Goal: Task Accomplishment & Management: Complete application form

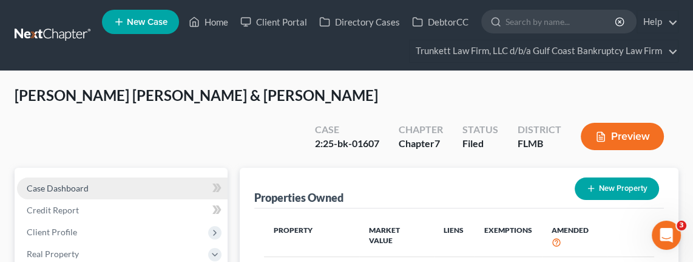
click at [65, 183] on span "Case Dashboard" at bounding box center [58, 188] width 62 height 10
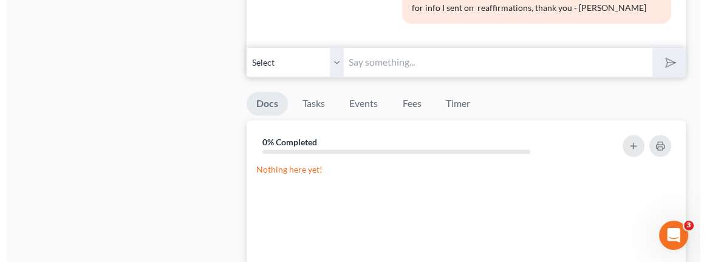
scroll to position [721, 0]
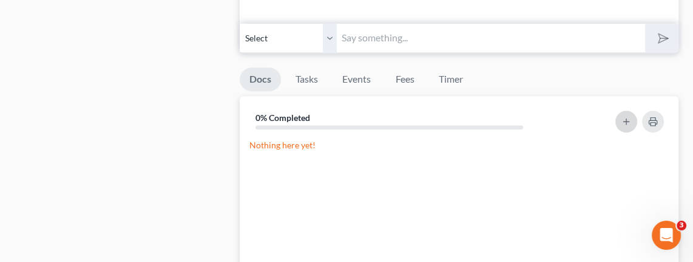
click at [513, 117] on icon "button" at bounding box center [627, 122] width 10 height 10
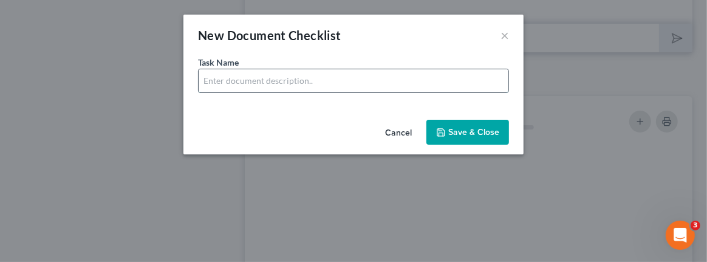
click at [269, 76] on input "text" at bounding box center [354, 80] width 310 height 23
paste input "1. Need 2024 Tax Returns for Personal AND Business"
type input "1. Need 2024 Tax Returns for Personal AND Business"
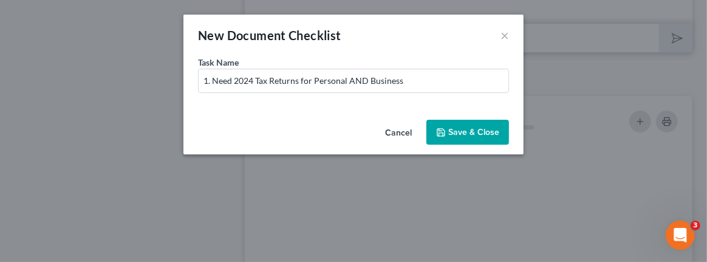
click at [483, 130] on button "Save & Close" at bounding box center [467, 133] width 83 height 26
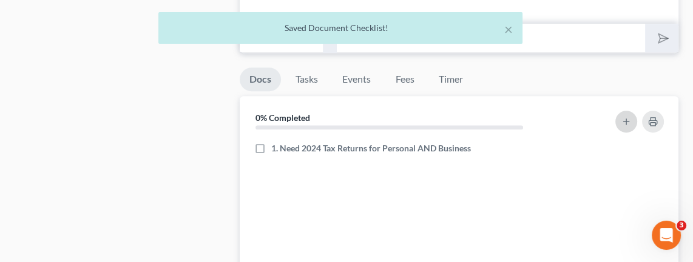
click at [513, 117] on icon "button" at bounding box center [627, 122] width 10 height 10
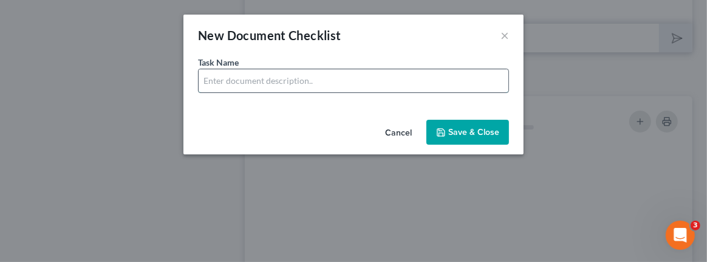
click at [264, 83] on input "text" at bounding box center [354, 80] width 310 height 23
paste input "2. August Profit & Loss for C&R Trucking."
type input "2. August Profit & Loss for C&R Trucking."
click at [464, 125] on button "Save & Close" at bounding box center [467, 133] width 83 height 26
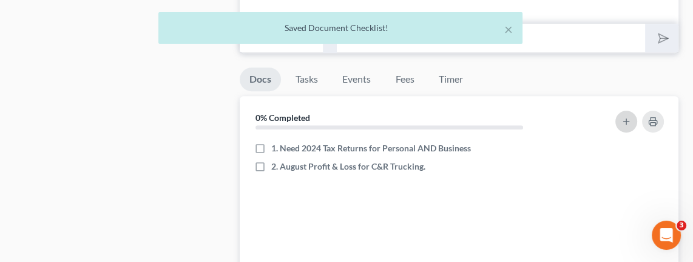
click at [513, 117] on icon "button" at bounding box center [627, 122] width 10 height 10
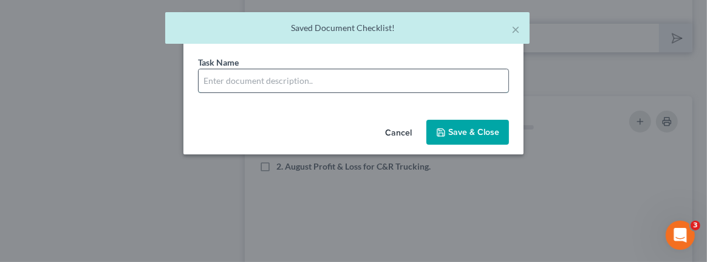
click at [270, 77] on input "text" at bounding box center [354, 80] width 310 height 23
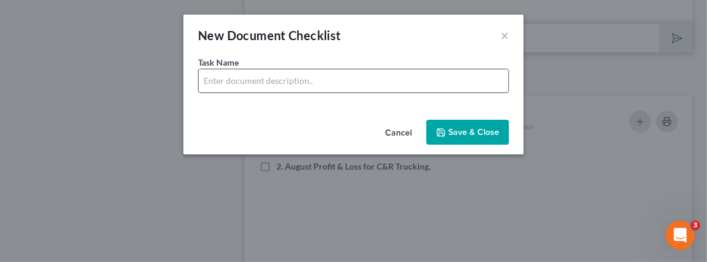
click at [341, 82] on input "text" at bounding box center [354, 80] width 310 height 23
paste input "3. Registration for the Semi (I have the payoff for the semi)"
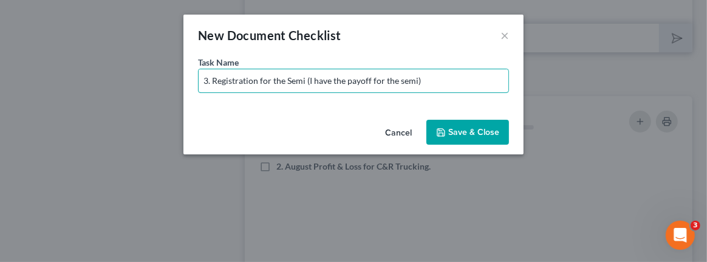
type input "3. Registration for the Semi (I have the payoff for the semi)"
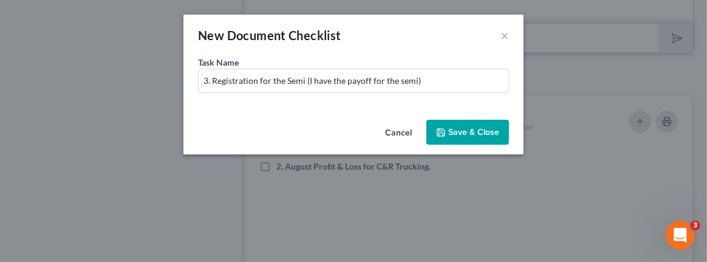
click at [457, 128] on button "Save & Close" at bounding box center [467, 133] width 83 height 26
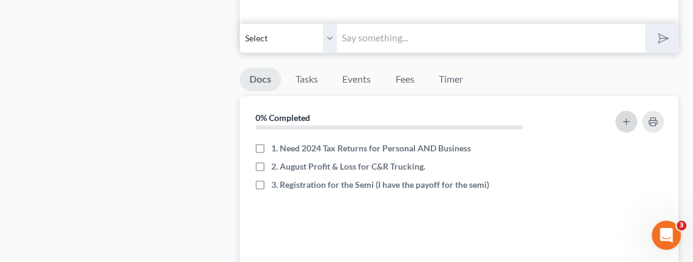
click at [513, 117] on icon "button" at bounding box center [627, 122] width 10 height 10
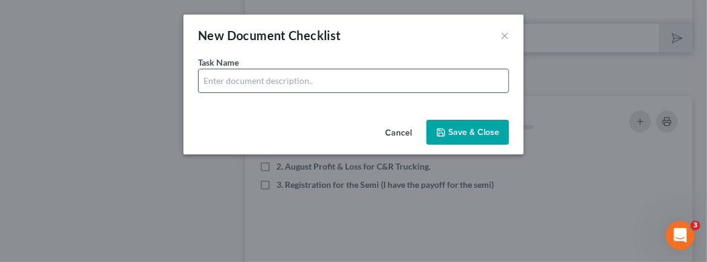
click at [295, 79] on input "text" at bounding box center [354, 80] width 310 height 23
paste input "4. Payoff or statement with loan balance for the 2020 HRML whatever that is?"
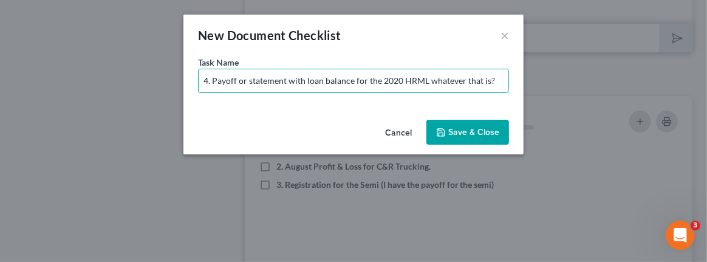
type input "4. Payoff or statement with loan balance for the 2020 HRML whatever that is?"
click at [461, 124] on button "Save & Close" at bounding box center [467, 133] width 83 height 26
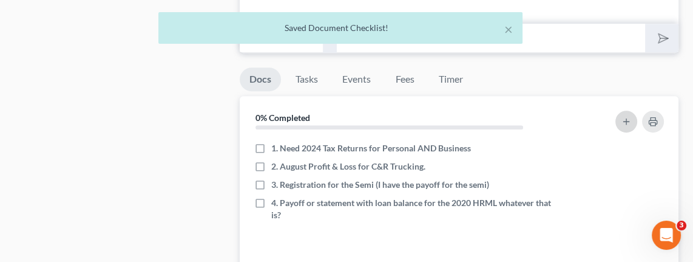
click at [513, 117] on icon "button" at bounding box center [627, 122] width 10 height 10
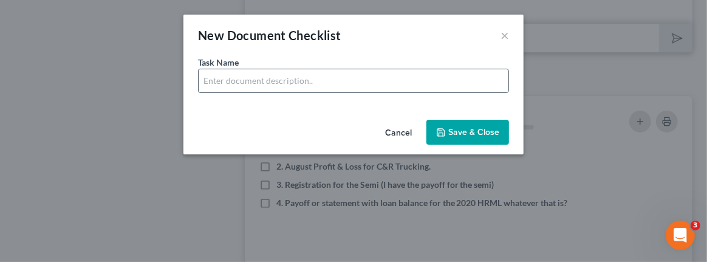
click at [423, 81] on input "text" at bounding box center [354, 80] width 310 height 23
paste input "5. Need the GM statement for the Cadillac that shows how much is still owed."
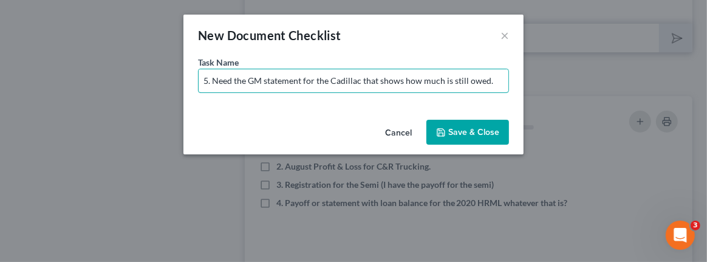
type input "5. Need the GM statement for the Cadillac that shows how much is still owed."
click at [455, 129] on button "Save & Close" at bounding box center [467, 133] width 83 height 26
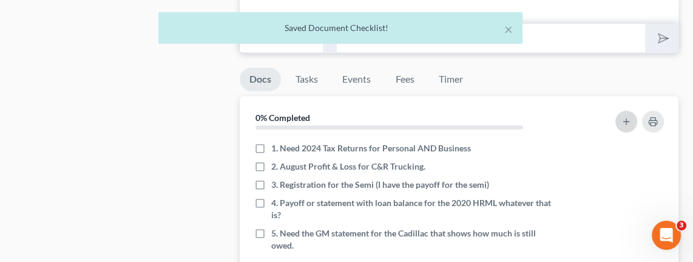
click at [513, 117] on icon "button" at bounding box center [627, 122] width 10 height 10
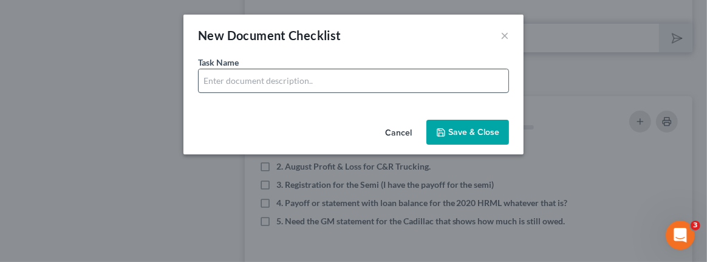
click at [226, 83] on input "text" at bounding box center [354, 80] width 310 height 23
paste input "6. You opened a Wells Fargo Account in July, I need the Bank Statement (ALL NUM…"
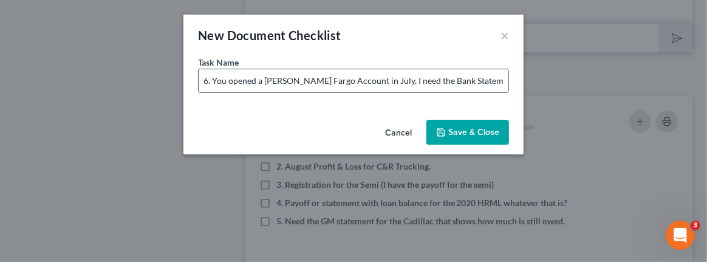
scroll to position [0, 61]
type input "6. You opened a Wells Fargo Account in July, I need the Bank Statement (ALL NUM…"
click at [467, 131] on button "Save & Close" at bounding box center [467, 133] width 83 height 26
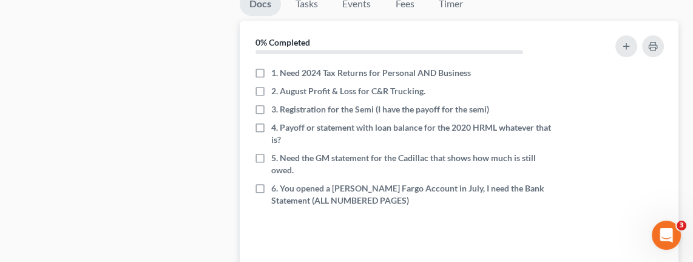
scroll to position [812, 0]
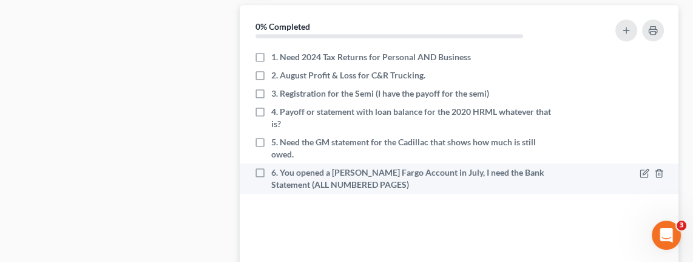
click at [271, 166] on label "6. You opened a Wells Fargo Account in July, I need the Bank Statement (ALL NUM…" at bounding box center [414, 178] width 287 height 24
click at [276, 166] on input "6. You opened a Wells Fargo Account in July, I need the Bank Statement (ALL NUM…" at bounding box center [280, 170] width 8 height 8
checkbox input "true"
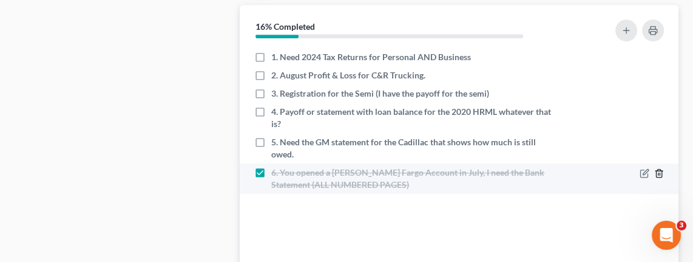
click at [513, 168] on icon "button" at bounding box center [660, 173] width 10 height 10
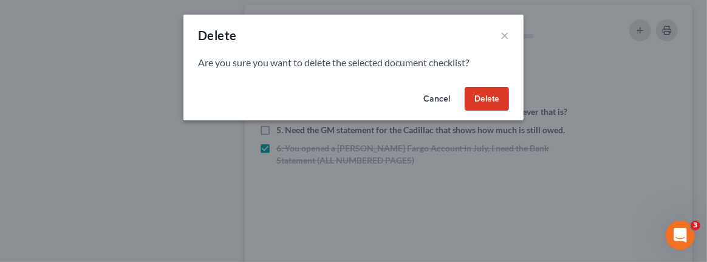
click at [479, 95] on button "Delete" at bounding box center [487, 99] width 44 height 24
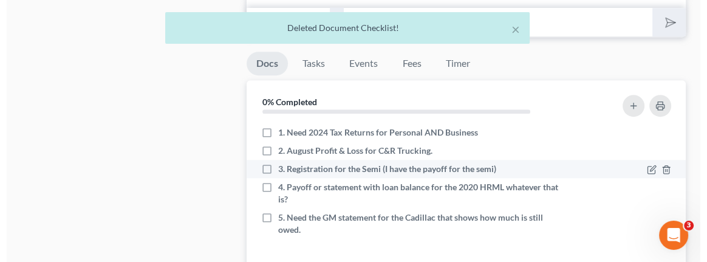
scroll to position [721, 0]
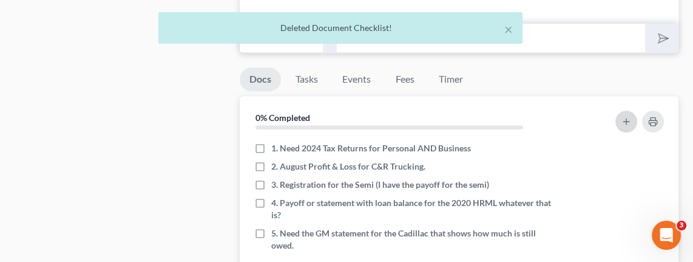
click at [513, 111] on button "button" at bounding box center [627, 122] width 22 height 22
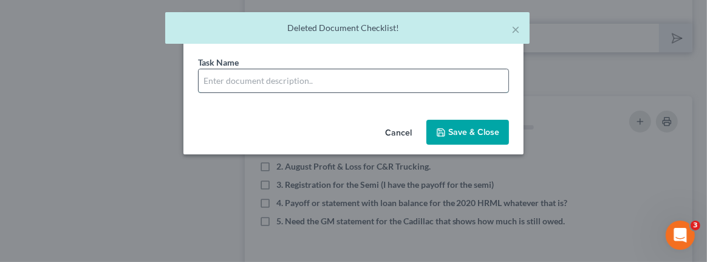
click at [296, 83] on input "text" at bounding box center [354, 80] width 310 height 23
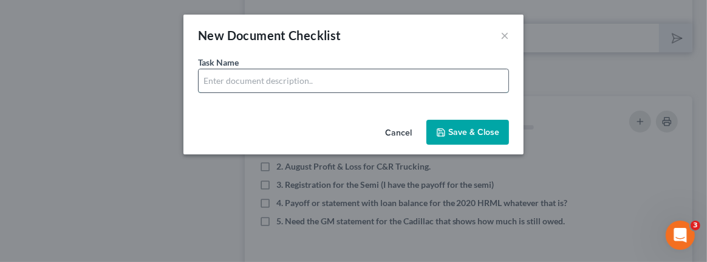
click at [366, 77] on input "text" at bounding box center [354, 80] width 310 height 23
paste input "6. You opened a Wells Fargo Account in July, I need the Bank Statement (ALL NUM…"
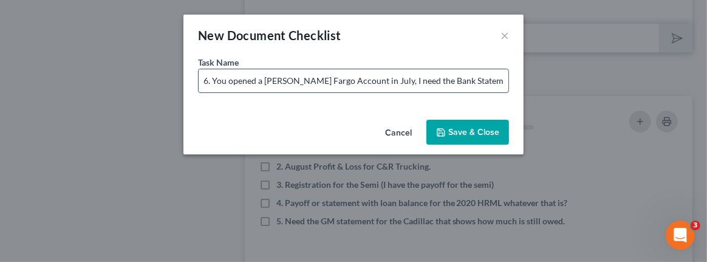
scroll to position [0, 823]
type input "6. You opened a Wells Fargo Account in July, I need the Bank Statement (ALL NUM…"
click at [474, 128] on button "Save & Close" at bounding box center [467, 133] width 83 height 26
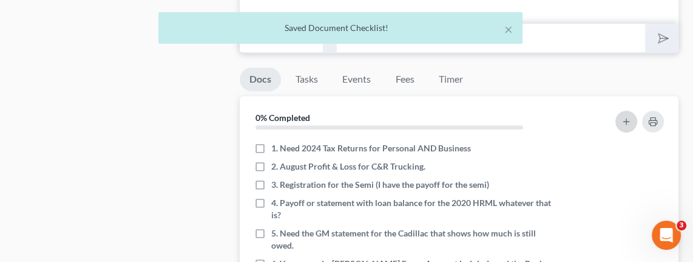
click at [513, 117] on icon "button" at bounding box center [627, 122] width 10 height 10
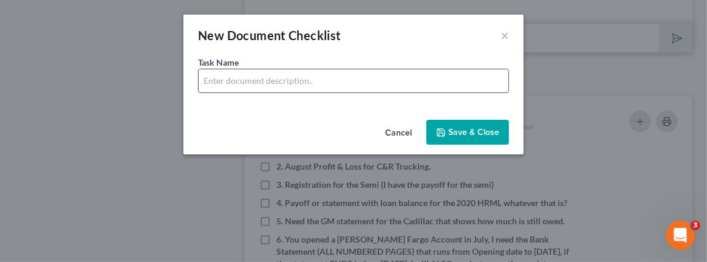
click at [416, 75] on input "text" at bounding box center [354, 80] width 310 height 23
paste input "7. Bank Statement Suncoast #7419 (ALL NUMBERED PAGES) Need from July 26th to Au…"
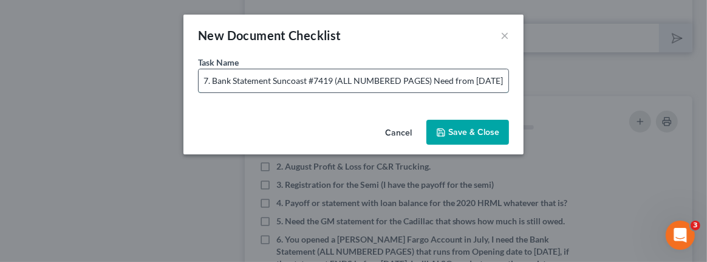
scroll to position [0, 84]
type input "7. Bank Statement Suncoast #7419 (ALL NUMBERED PAGES) Need from July 26th to Au…"
click at [462, 125] on button "Save & Close" at bounding box center [467, 133] width 83 height 26
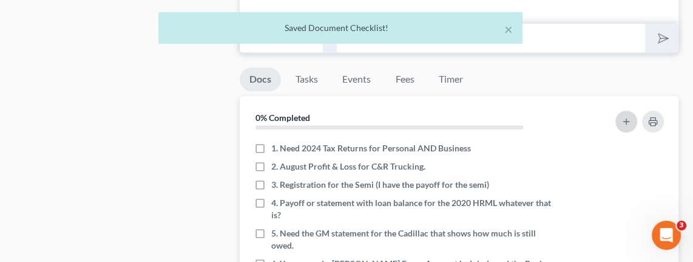
click at [513, 117] on icon "button" at bounding box center [627, 122] width 10 height 10
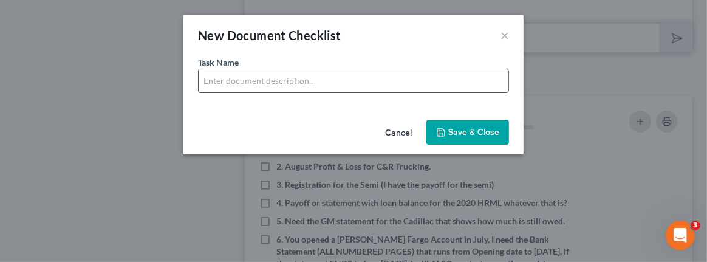
click at [281, 81] on input "text" at bounding box center [354, 80] width 310 height 23
paste input "8. Bank Statement Synovus #9994 (ALL NUMBERED PAGES) for July 3rd to August and…"
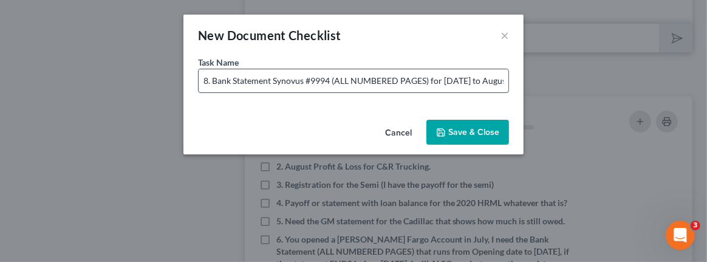
scroll to position [0, 356]
type input "8. Bank Statement Synovus #9994 (ALL NUMBERED PAGES) for July 3rd to August and…"
click at [459, 131] on button "Save & Close" at bounding box center [467, 133] width 83 height 26
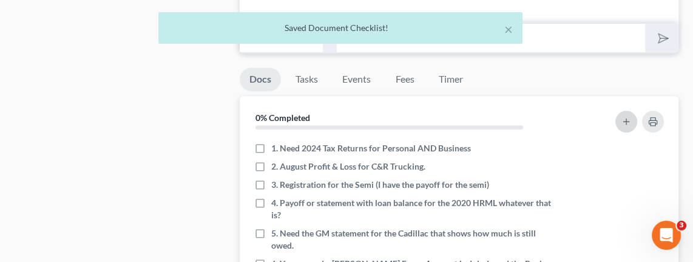
click at [513, 117] on icon "button" at bounding box center [627, 122] width 10 height 10
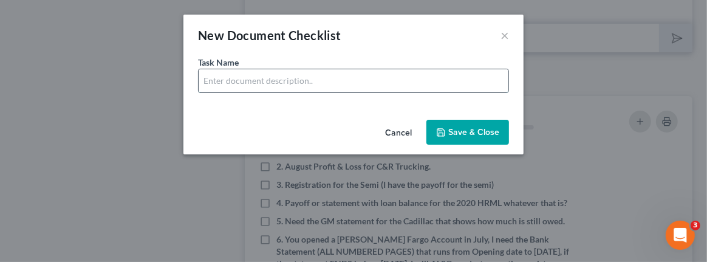
click at [296, 82] on input "text" at bounding box center [354, 80] width 310 height 23
paste input "9. Bank Statement Synovus #8186 (ALL NUMBERED PAGES) Need August statement."
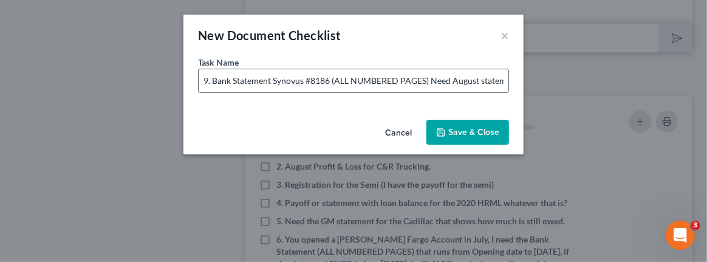
scroll to position [0, 16]
type input "9. Bank Statement Synovus #8186 (ALL NUMBERED PAGES) Need August statement."
click at [482, 129] on button "Save & Close" at bounding box center [467, 133] width 83 height 26
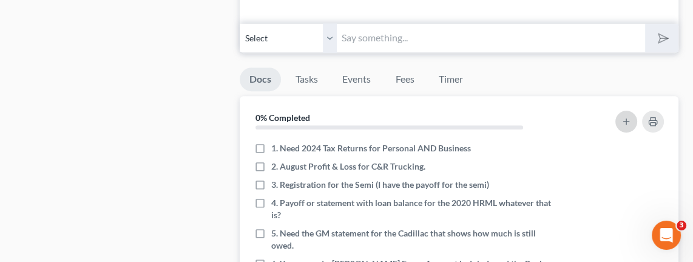
click at [513, 118] on line "button" at bounding box center [627, 120] width 0 height 5
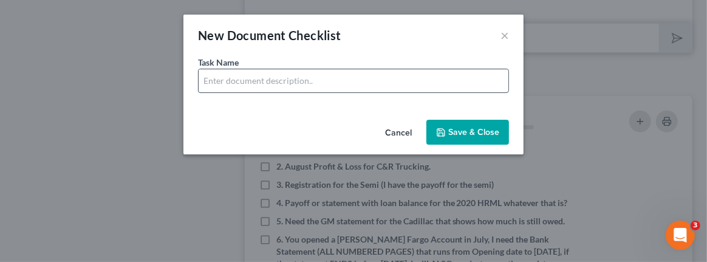
click at [308, 83] on input "text" at bounding box center [354, 80] width 310 height 23
paste input "10. You had mentioned you might not continue your company. If your company was …"
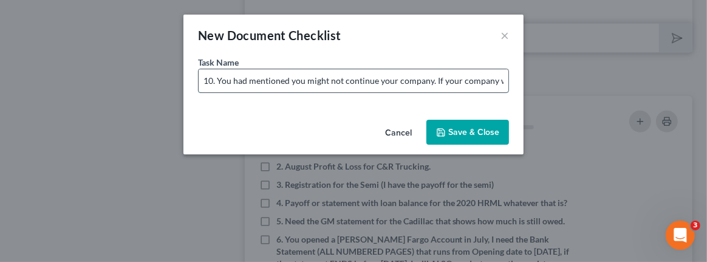
scroll to position [0, 639]
type input "10. You had mentioned you might not continue your company. If your company was …"
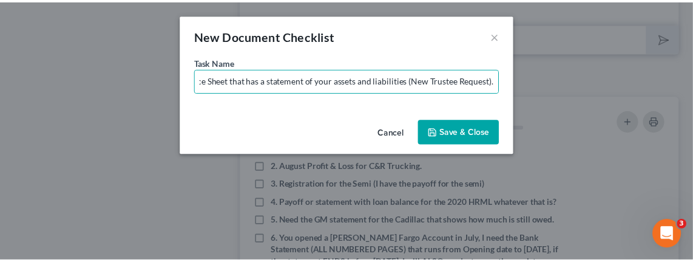
scroll to position [0, 0]
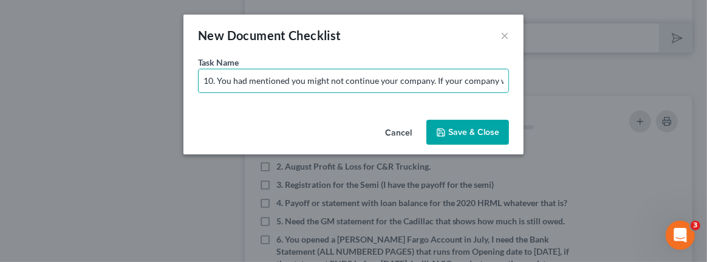
click at [459, 128] on button "Save & Close" at bounding box center [467, 133] width 83 height 26
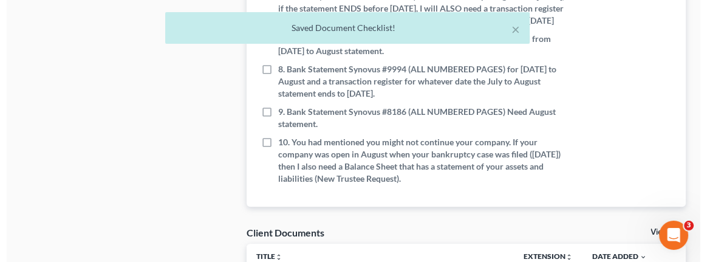
scroll to position [903, 0]
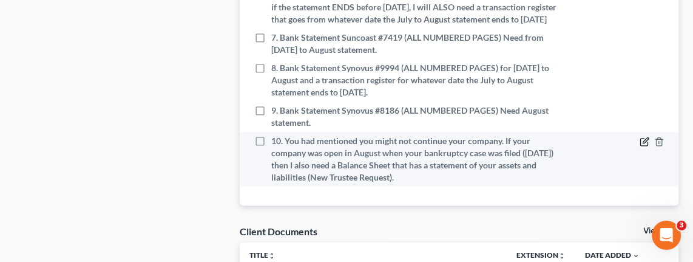
click at [513, 137] on icon "button" at bounding box center [645, 142] width 10 height 10
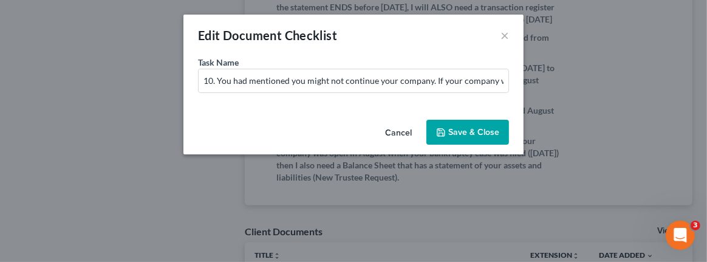
click at [456, 128] on button "Save & Close" at bounding box center [467, 133] width 83 height 26
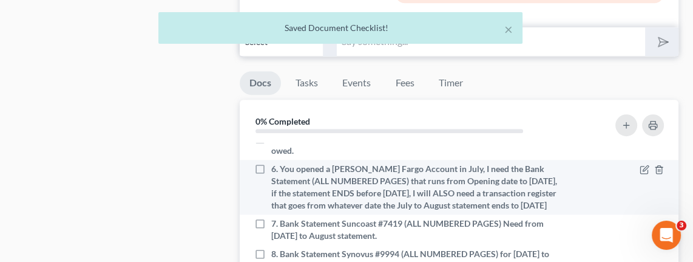
scroll to position [721, 0]
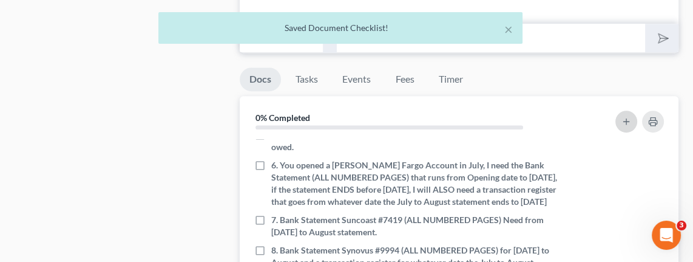
click at [513, 117] on icon "button" at bounding box center [627, 122] width 10 height 10
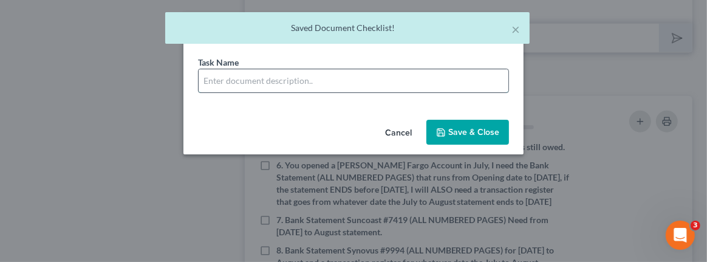
click at [366, 81] on input "text" at bounding box center [354, 80] width 310 height 23
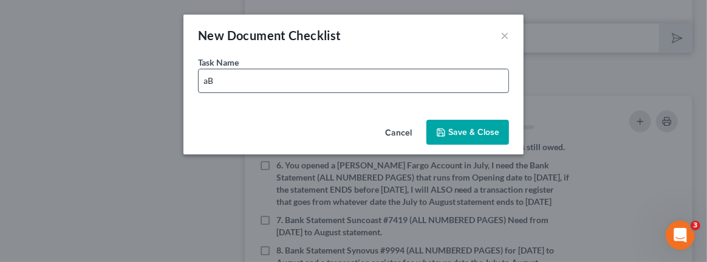
type input "a"
type input "ABOVE DOCS REQUESTED ON 9/17"
click at [485, 132] on button "Save & Close" at bounding box center [467, 133] width 83 height 26
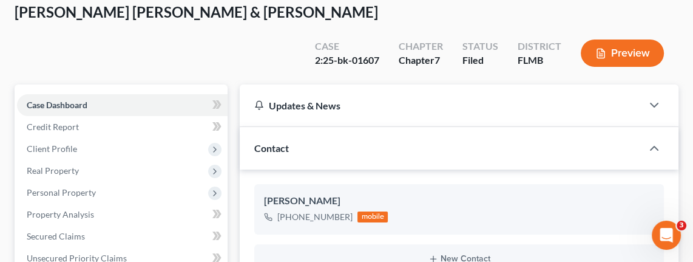
scroll to position [0, 0]
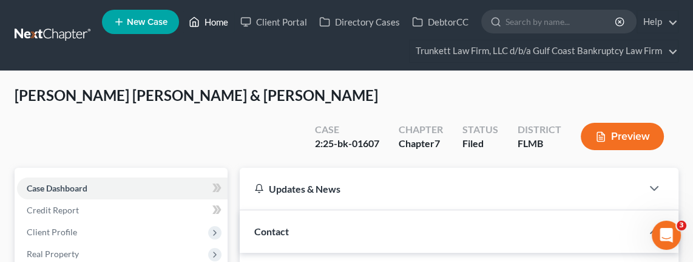
click at [214, 21] on link "Home" at bounding box center [209, 22] width 52 height 22
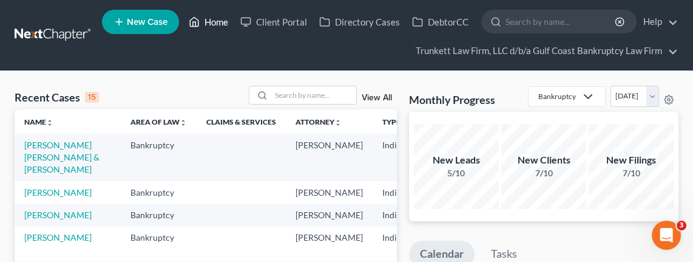
scroll to position [182, 0]
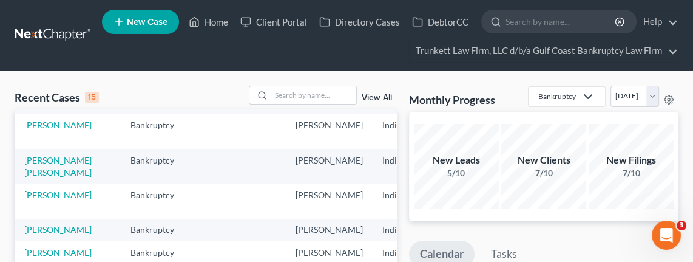
click at [37, 95] on link "[PERSON_NAME]" at bounding box center [57, 90] width 67 height 10
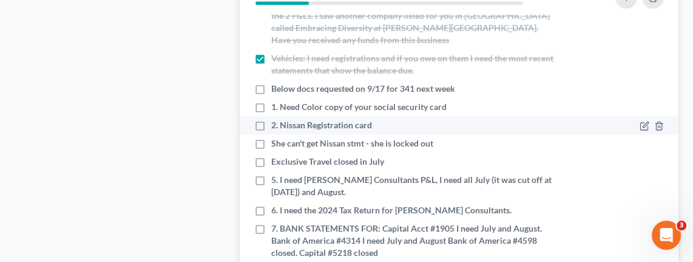
scroll to position [38, 0]
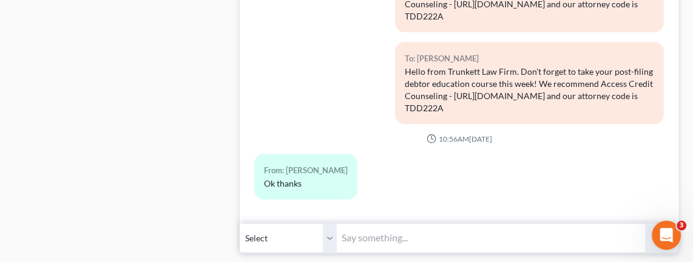
scroll to position [364, 0]
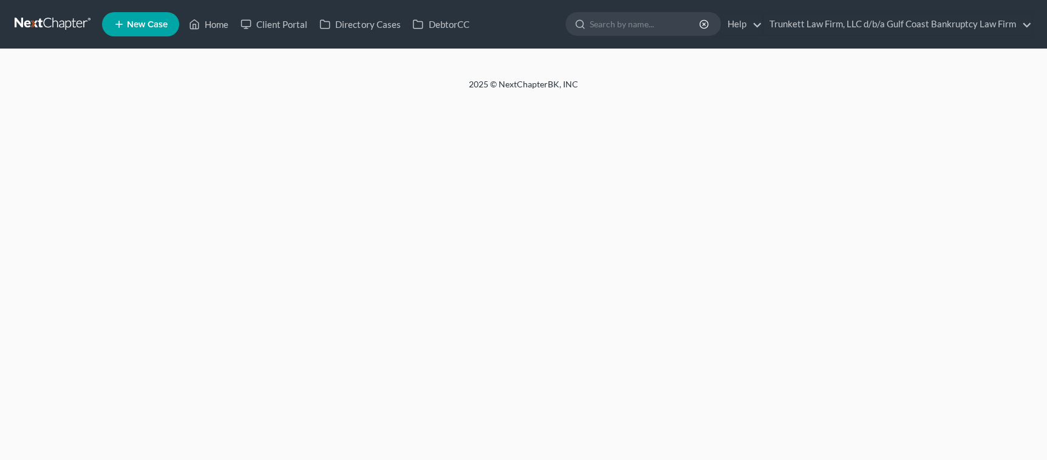
select select "0"
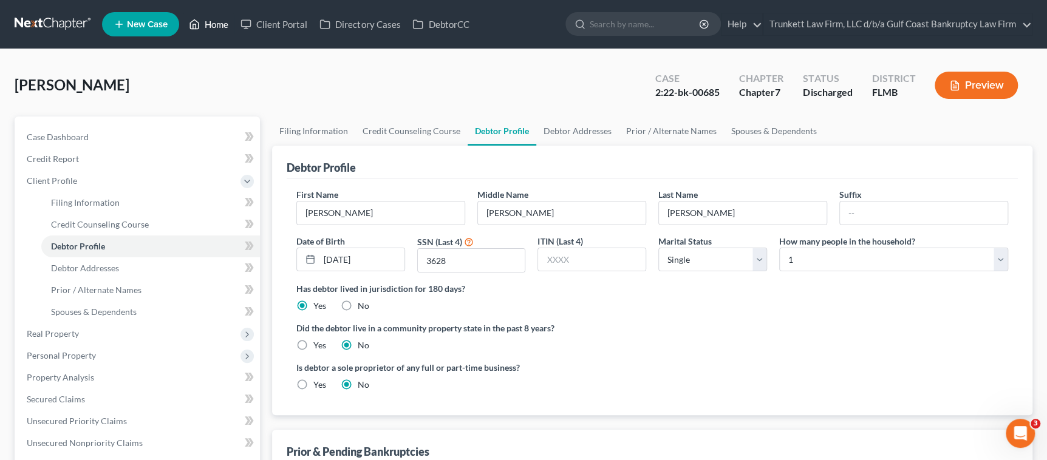
click at [226, 21] on link "Home" at bounding box center [209, 24] width 52 height 22
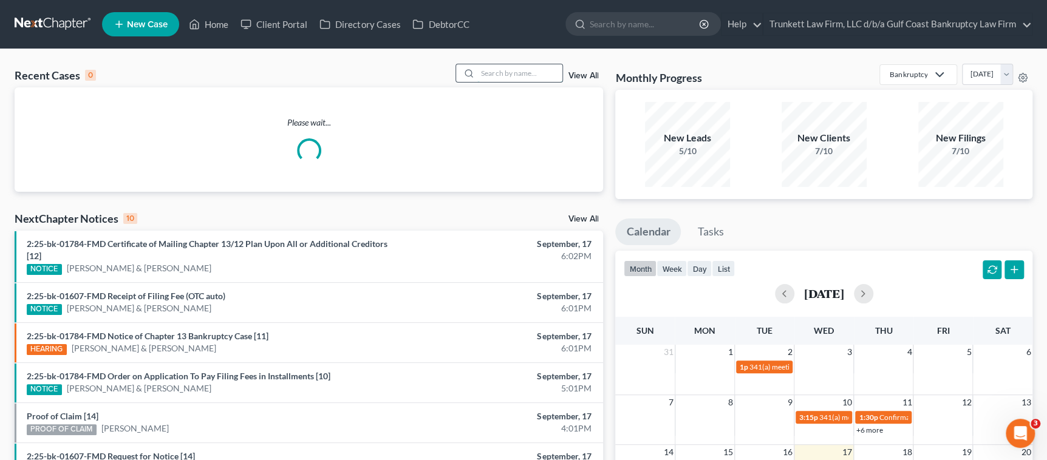
click at [493, 75] on input "search" at bounding box center [519, 73] width 85 height 18
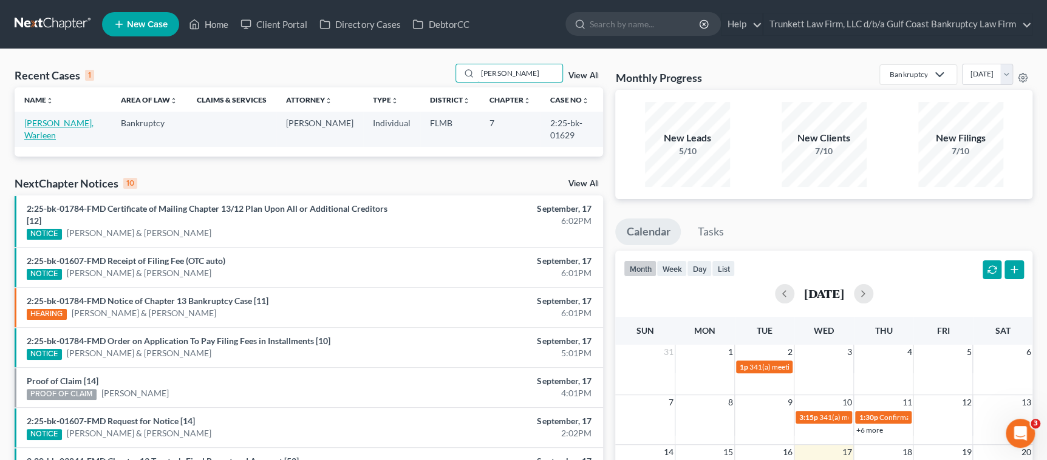
type input "SOTER"
click at [49, 128] on link "[PERSON_NAME], Warleen" at bounding box center [58, 129] width 69 height 22
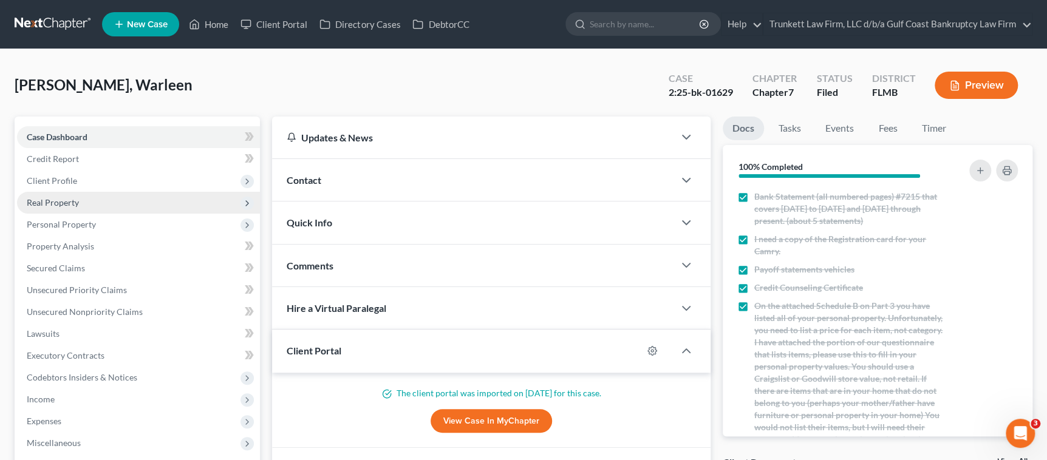
click at [81, 197] on span "Real Property" at bounding box center [138, 203] width 243 height 22
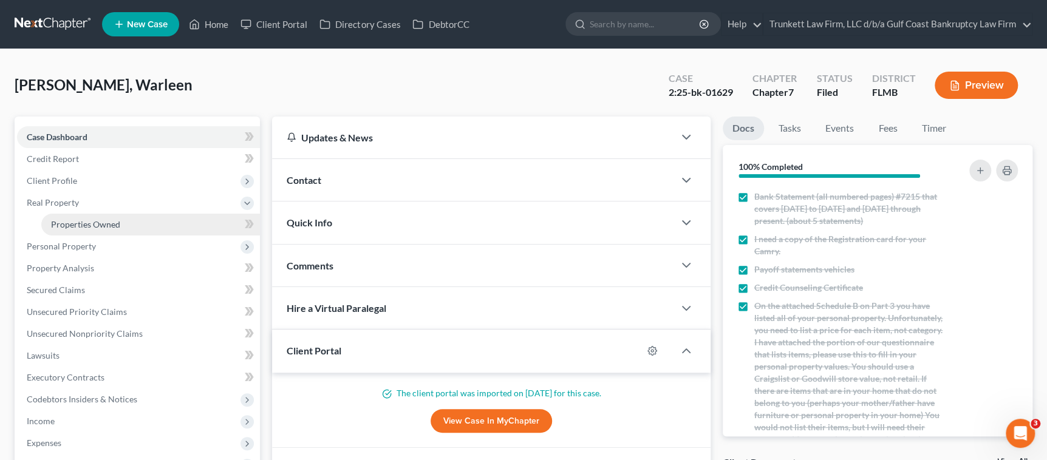
click at [87, 222] on span "Properties Owned" at bounding box center [85, 224] width 69 height 10
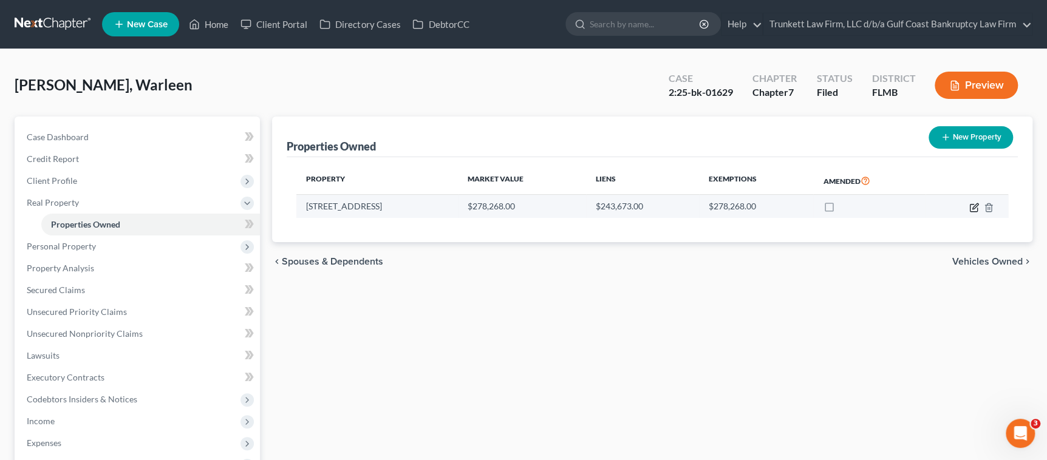
click at [970, 207] on icon "button" at bounding box center [974, 208] width 10 height 10
select select "9"
select select "0"
select select "33"
select select "0"
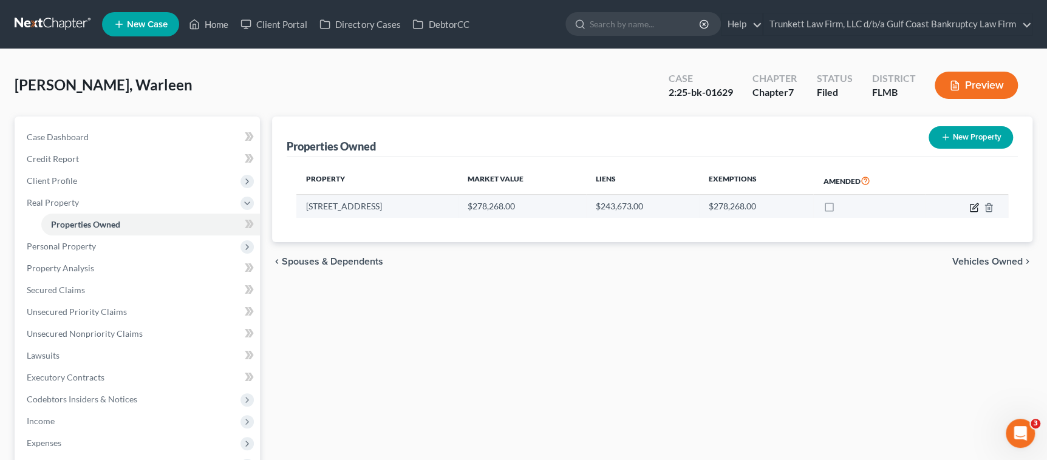
select select "2"
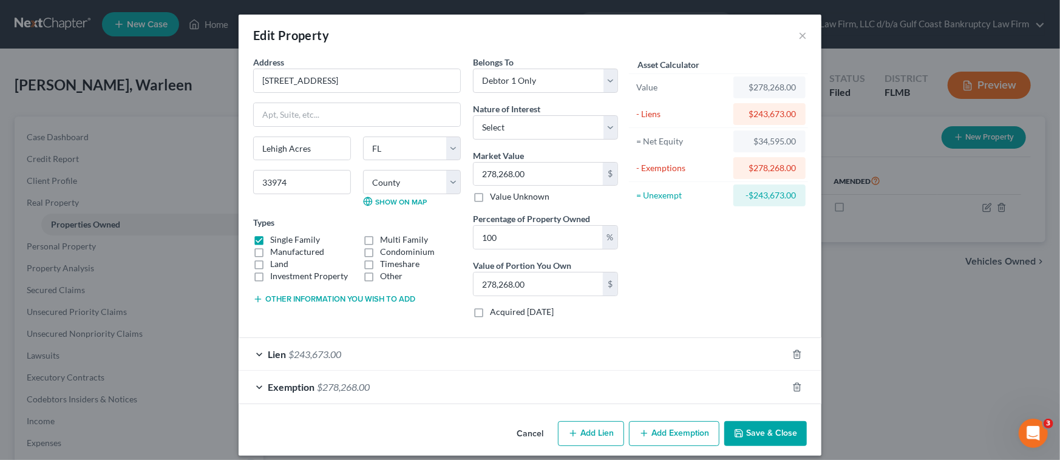
click at [565, 359] on div "Lien $243,673.00" at bounding box center [513, 354] width 549 height 32
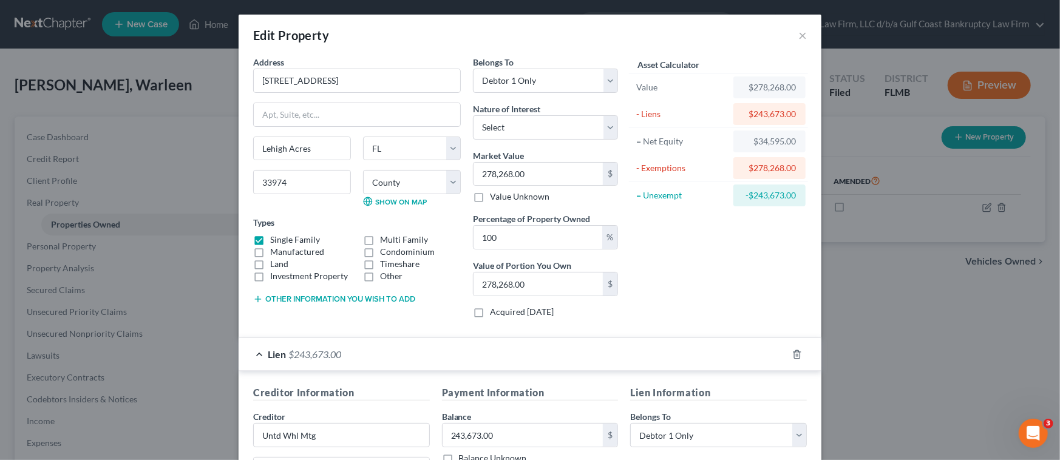
click at [565, 359] on div "Lien $243,673.00" at bounding box center [513, 354] width 549 height 32
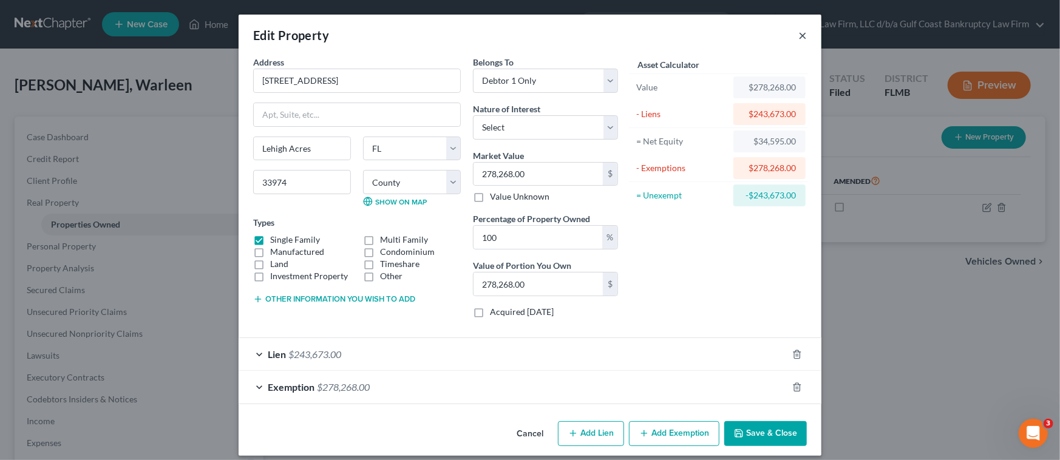
click at [800, 38] on button "×" at bounding box center [803, 35] width 9 height 15
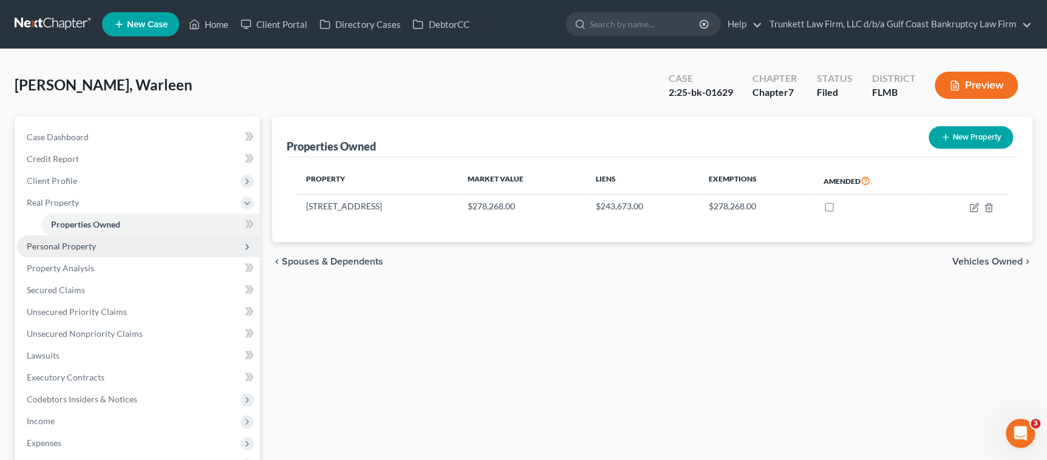
click at [85, 247] on span "Personal Property" at bounding box center [61, 246] width 69 height 10
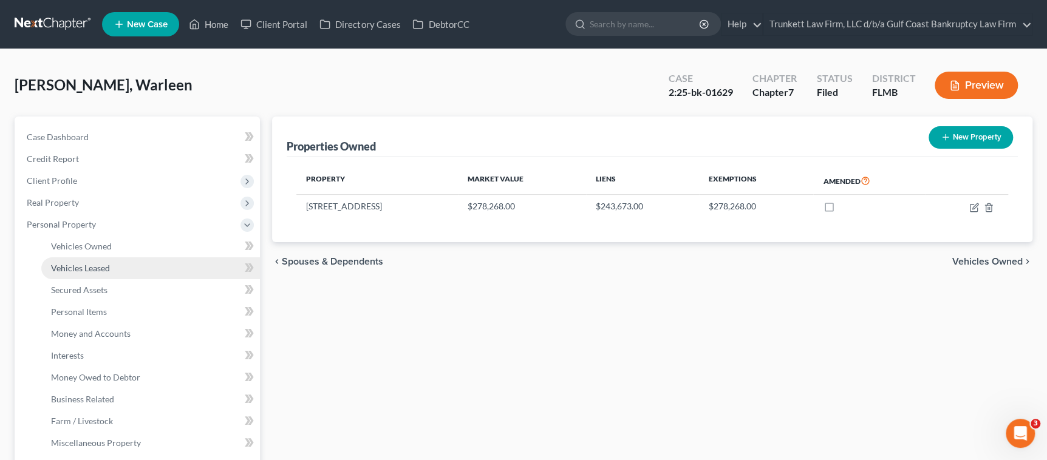
click at [83, 261] on link "Vehicles Leased" at bounding box center [150, 268] width 219 height 22
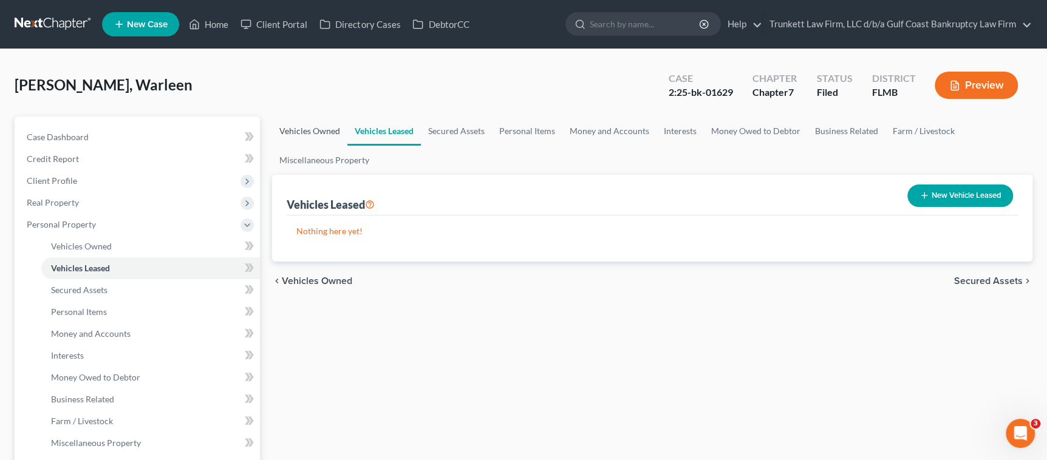
click at [307, 129] on link "Vehicles Owned" at bounding box center [309, 131] width 75 height 29
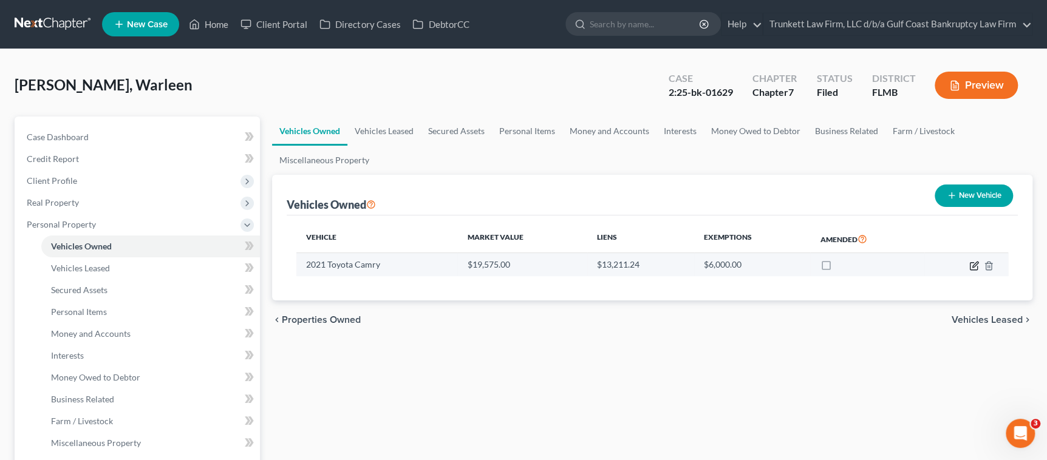
click at [970, 263] on icon "button" at bounding box center [973, 265] width 7 height 7
select select "0"
select select "5"
select select "2"
select select "0"
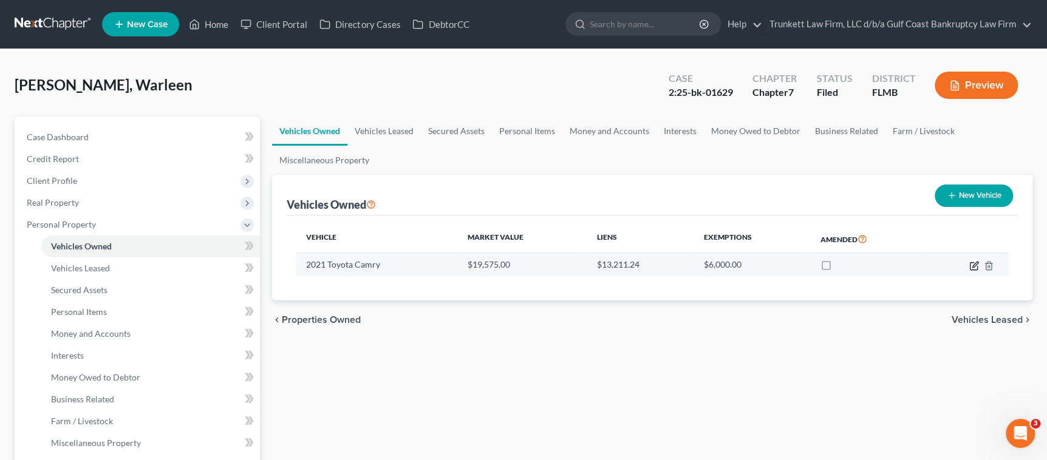
select select "39"
select select "0"
select select "2"
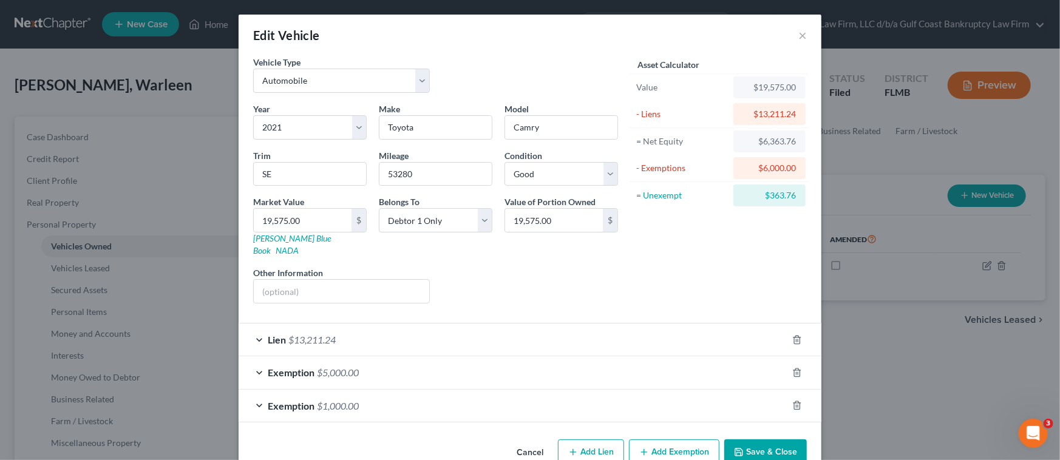
click at [387, 324] on div "Lien $13,211.24" at bounding box center [513, 340] width 549 height 32
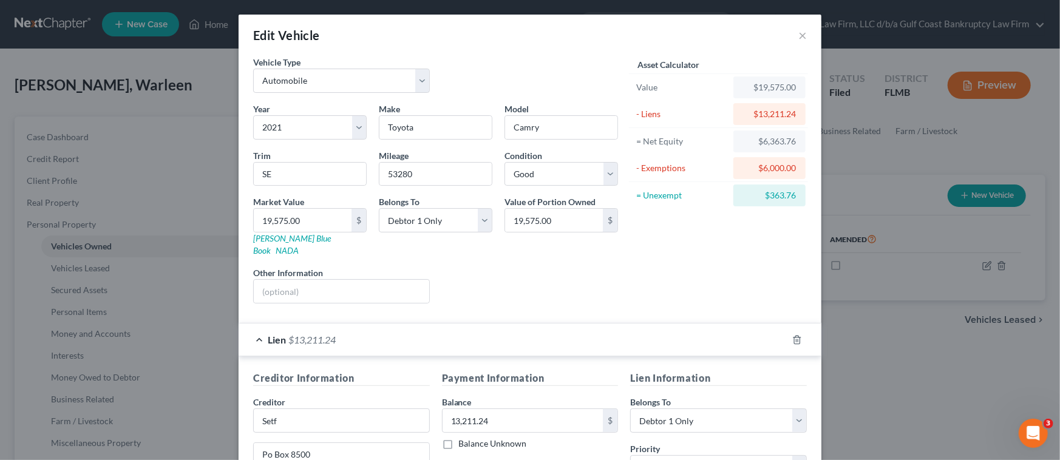
click at [387, 324] on div "Lien $13,211.24" at bounding box center [513, 340] width 549 height 32
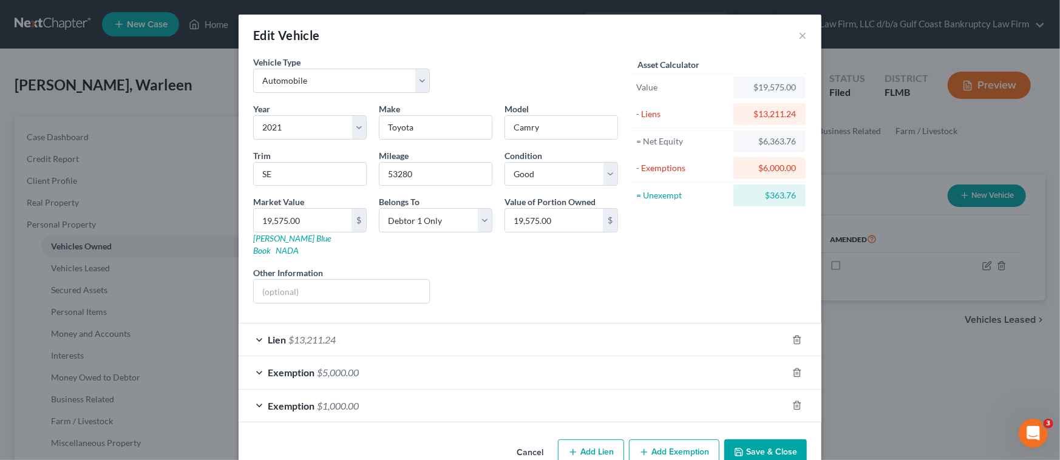
click at [757, 440] on button "Save & Close" at bounding box center [765, 453] width 83 height 26
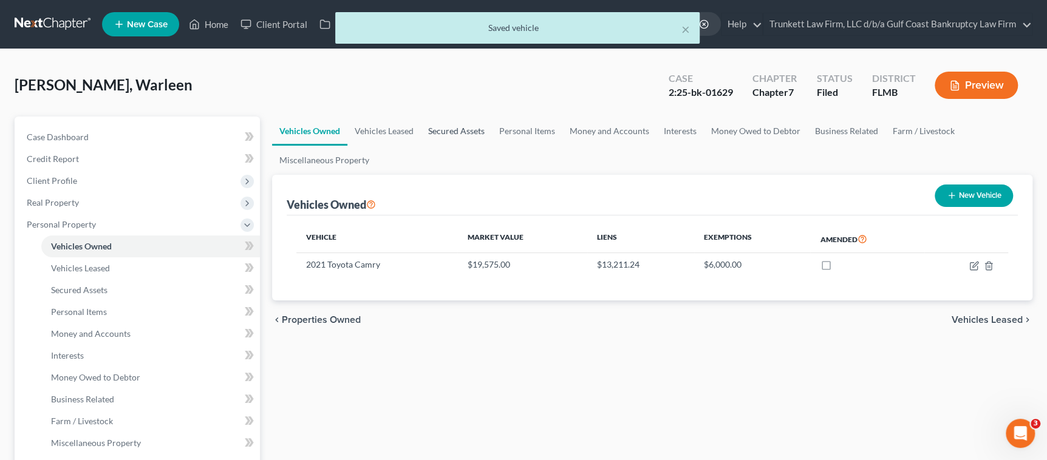
click at [458, 129] on link "Secured Assets" at bounding box center [456, 131] width 71 height 29
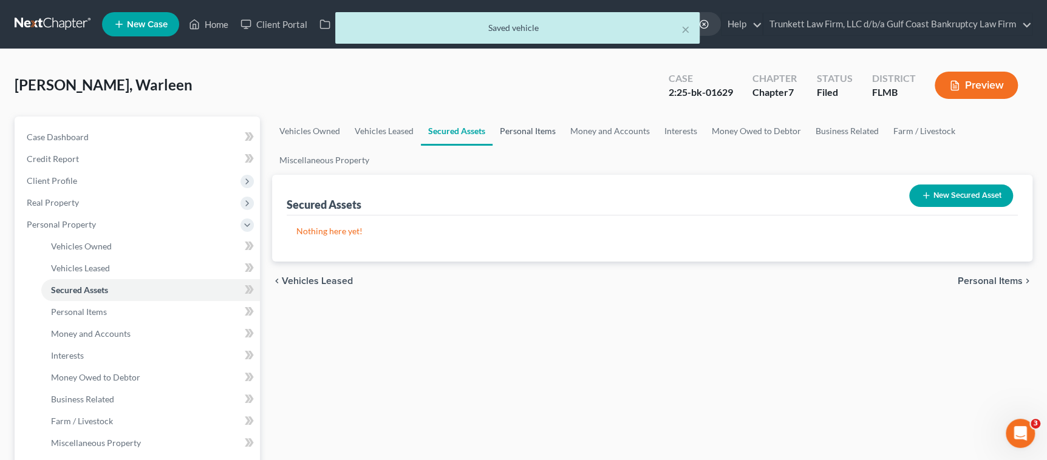
click at [520, 129] on link "Personal Items" at bounding box center [527, 131] width 70 height 29
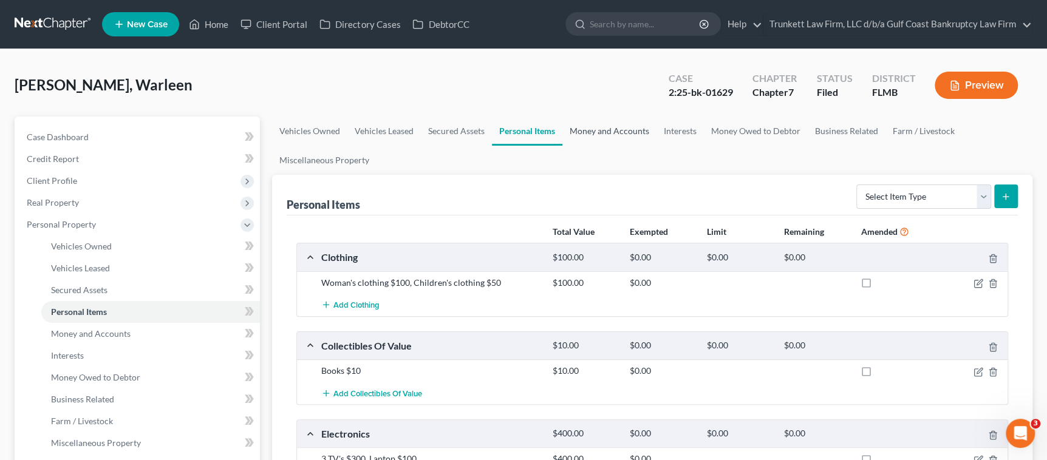
click at [582, 133] on link "Money and Accounts" at bounding box center [609, 131] width 94 height 29
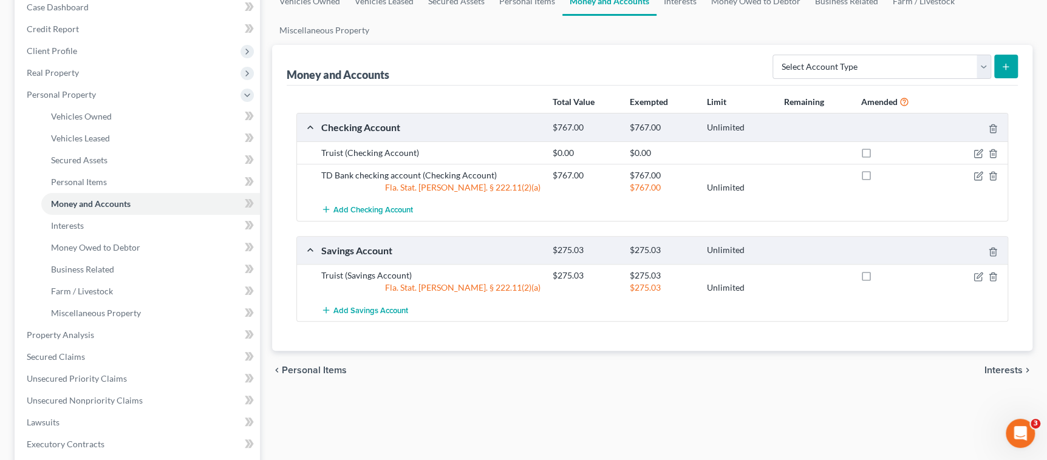
scroll to position [91, 0]
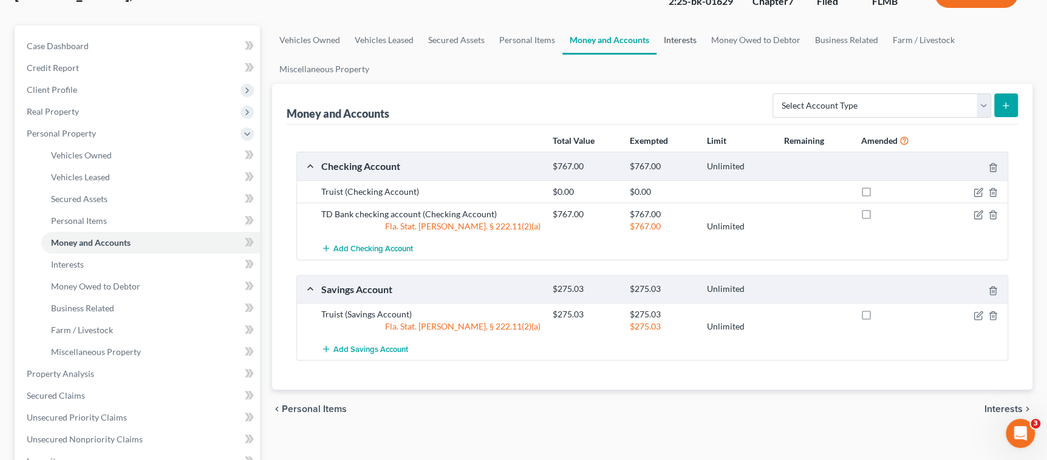
click at [675, 43] on link "Interests" at bounding box center [679, 40] width 47 height 29
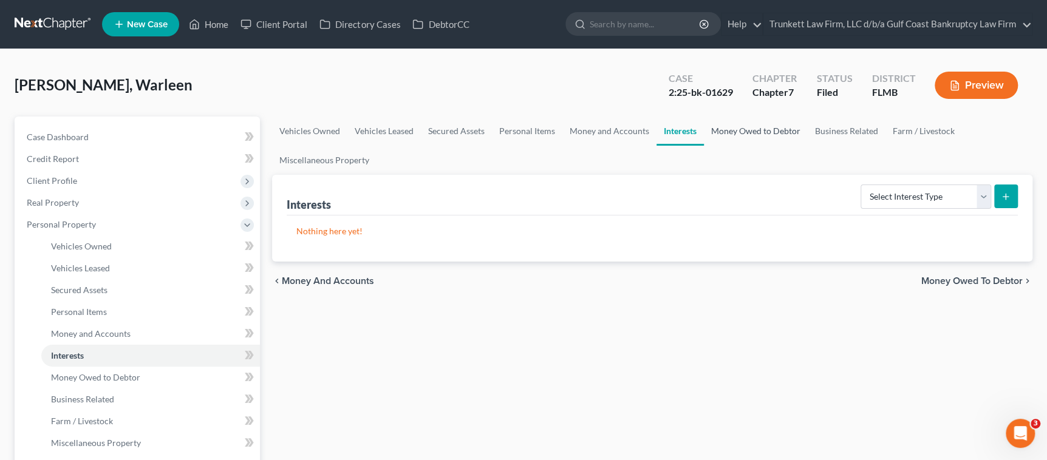
click at [743, 126] on link "Money Owed to Debtor" at bounding box center [756, 131] width 104 height 29
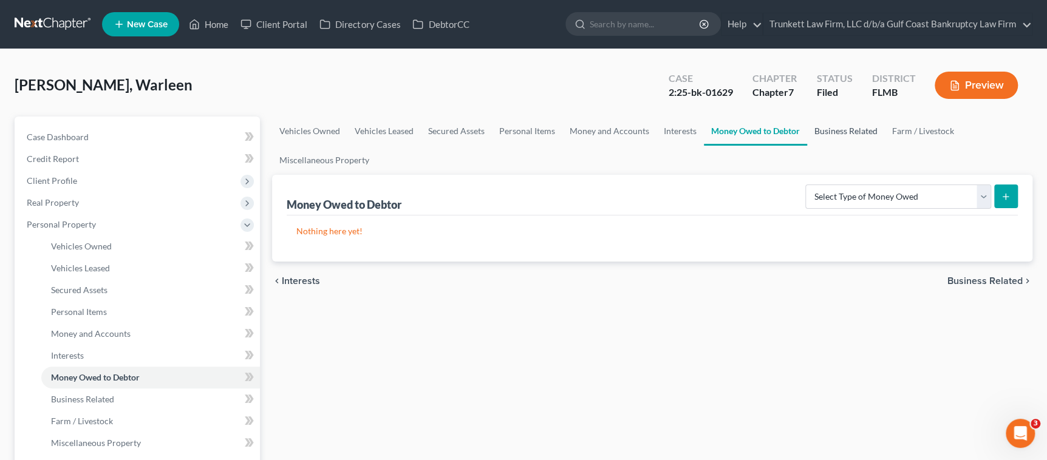
click at [828, 132] on link "Business Related" at bounding box center [846, 131] width 78 height 29
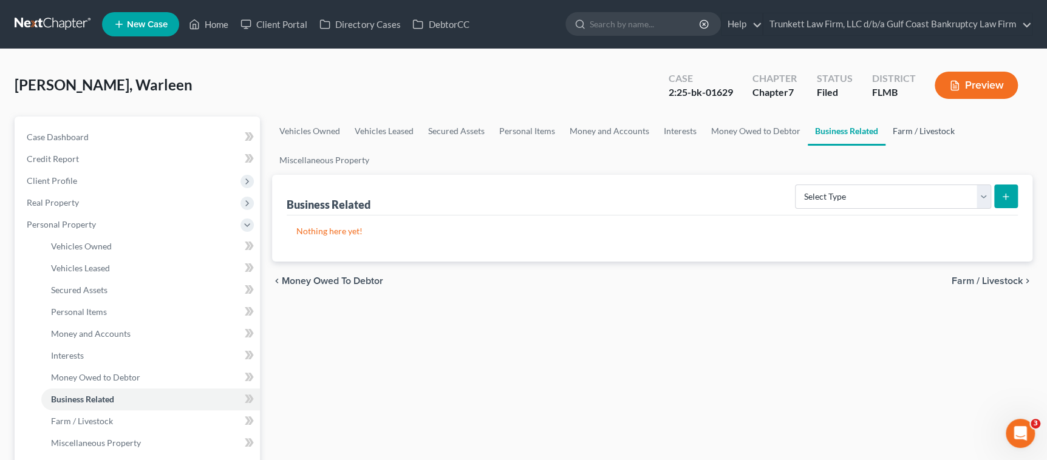
click at [916, 129] on link "Farm / Livestock" at bounding box center [923, 131] width 77 height 29
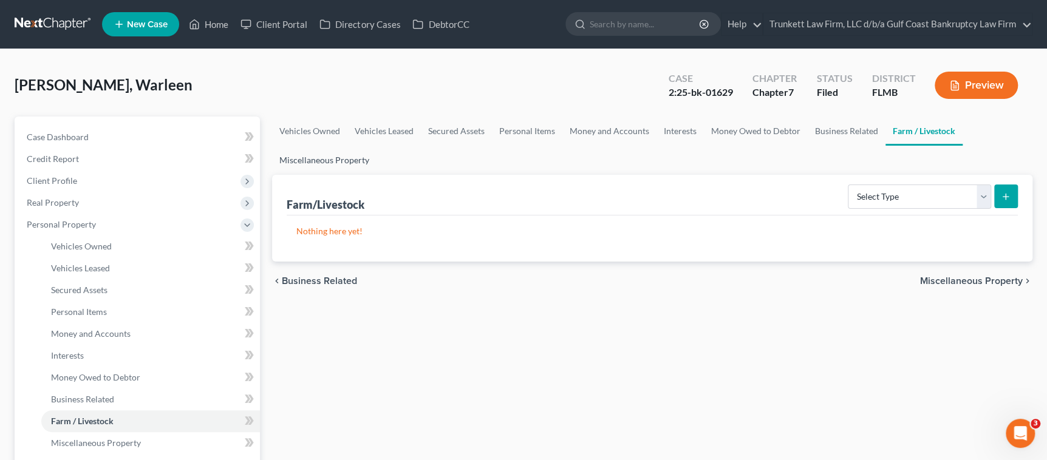
click at [344, 163] on link "Miscellaneous Property" at bounding box center [324, 160] width 104 height 29
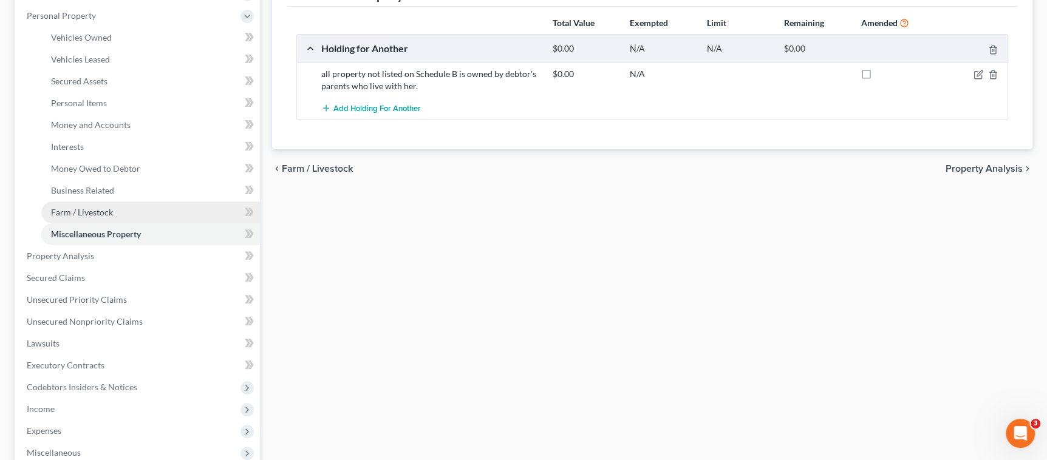
scroll to position [182, 0]
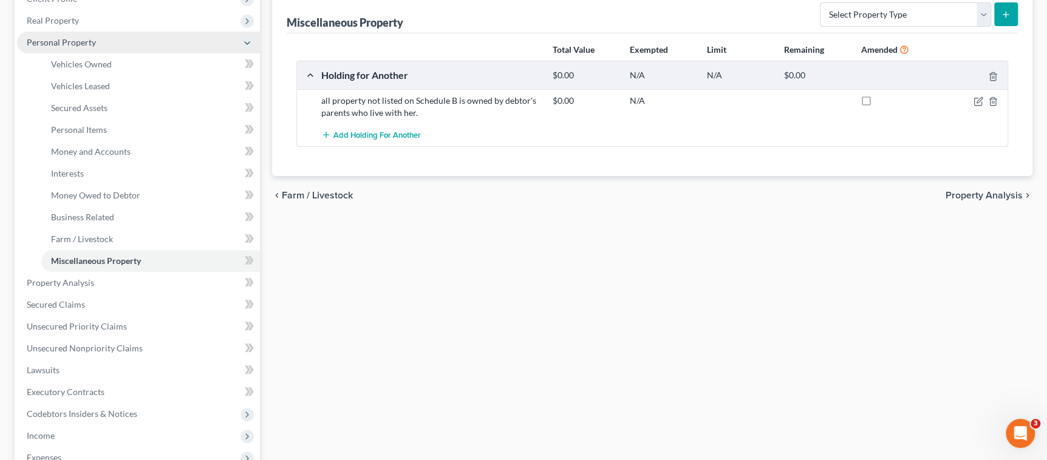
click at [87, 41] on span "Personal Property" at bounding box center [61, 42] width 69 height 10
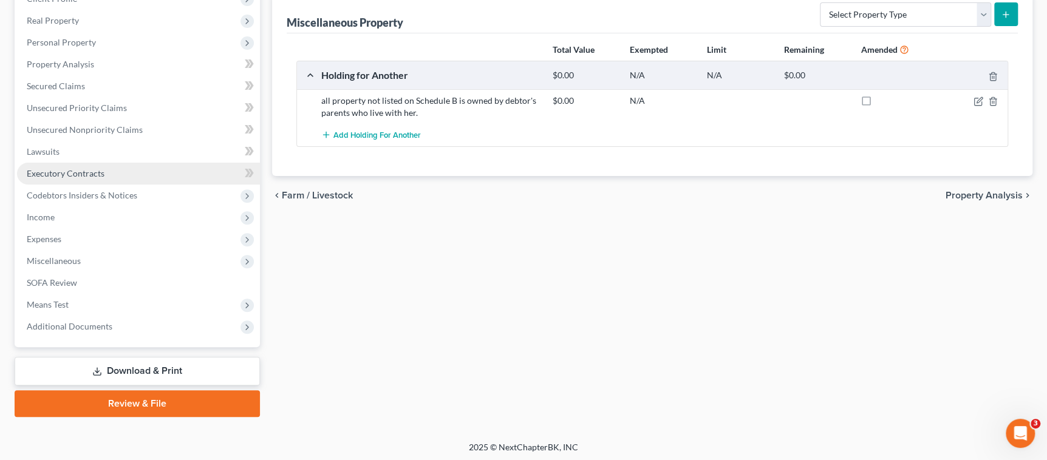
click at [122, 179] on link "Executory Contracts" at bounding box center [138, 174] width 243 height 22
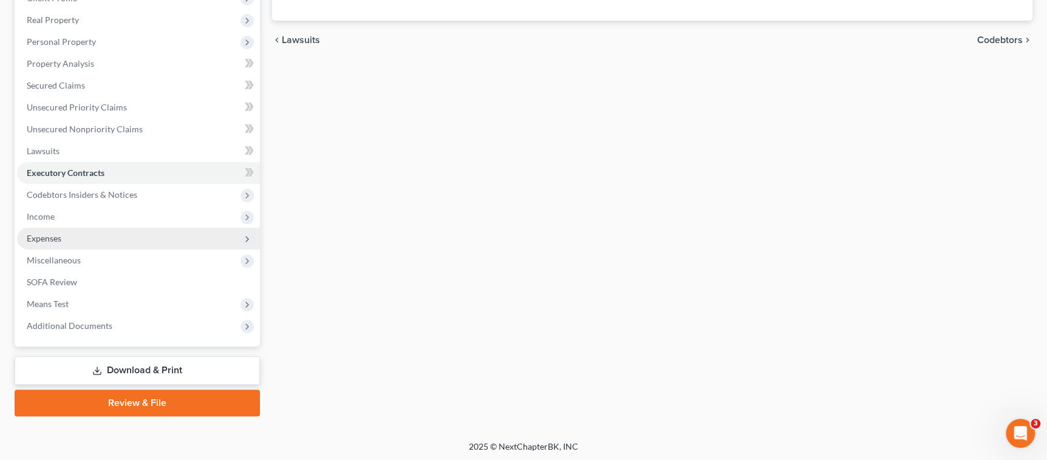
scroll to position [183, 0]
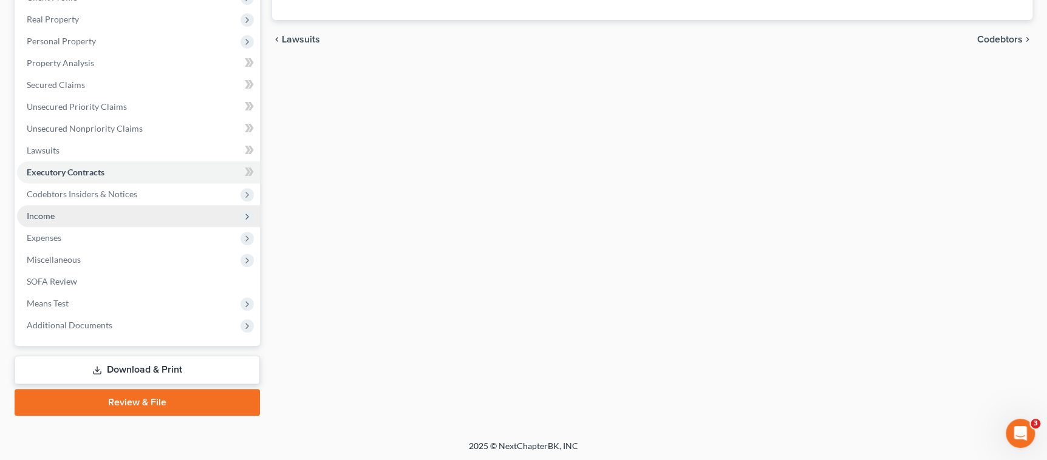
click at [53, 213] on span "Income" at bounding box center [41, 216] width 28 height 10
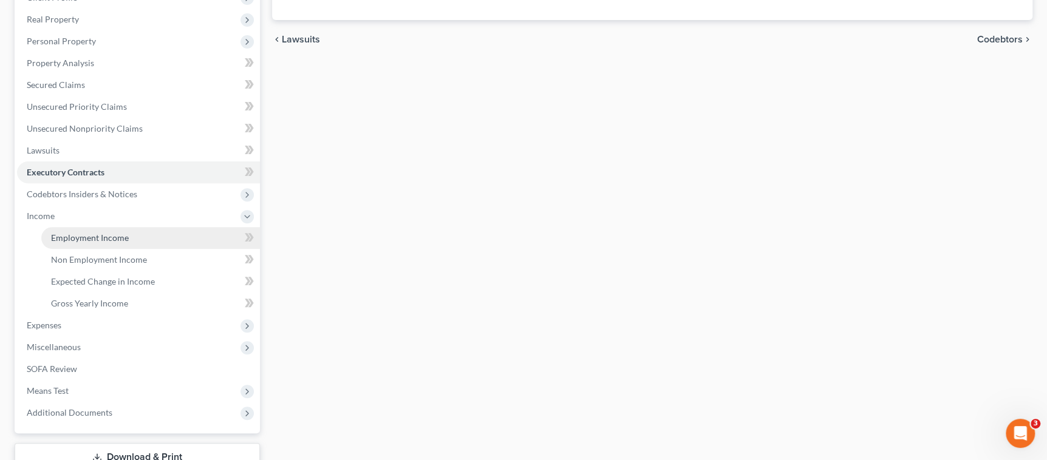
click at [115, 238] on span "Employment Income" at bounding box center [90, 238] width 78 height 10
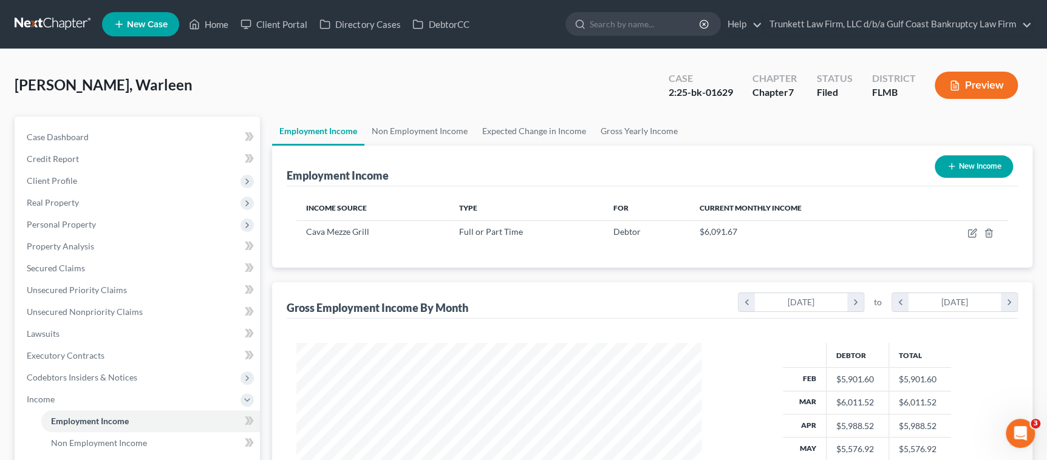
scroll to position [217, 429]
click at [415, 131] on link "Non Employment Income" at bounding box center [419, 131] width 111 height 29
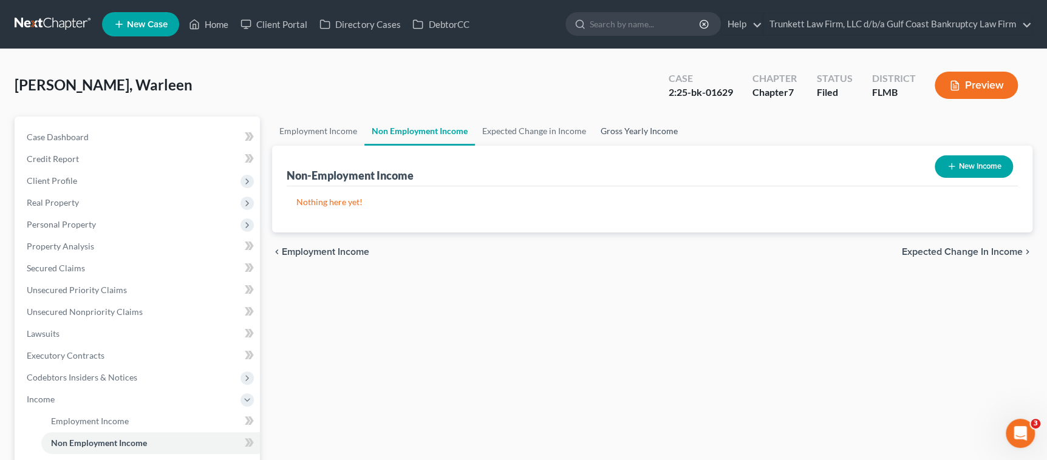
click at [650, 126] on link "Gross Yearly Income" at bounding box center [639, 131] width 92 height 29
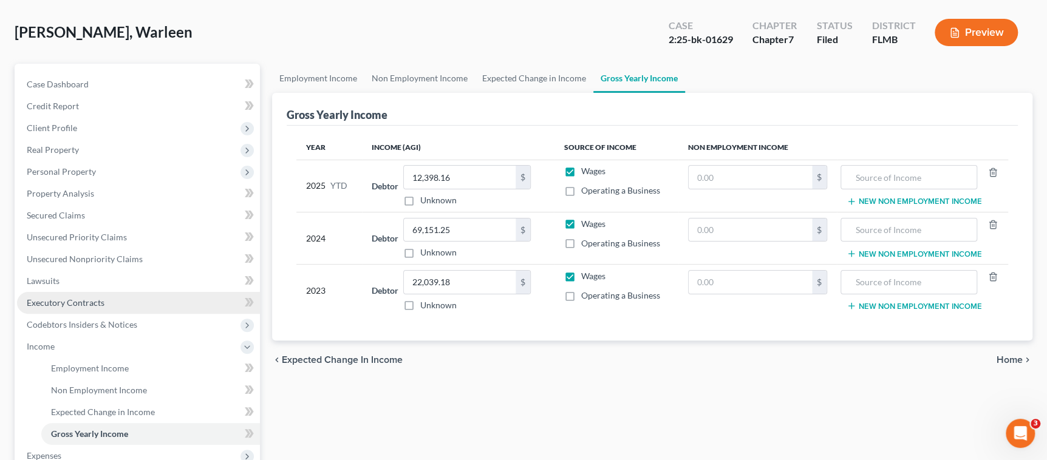
scroll to position [91, 0]
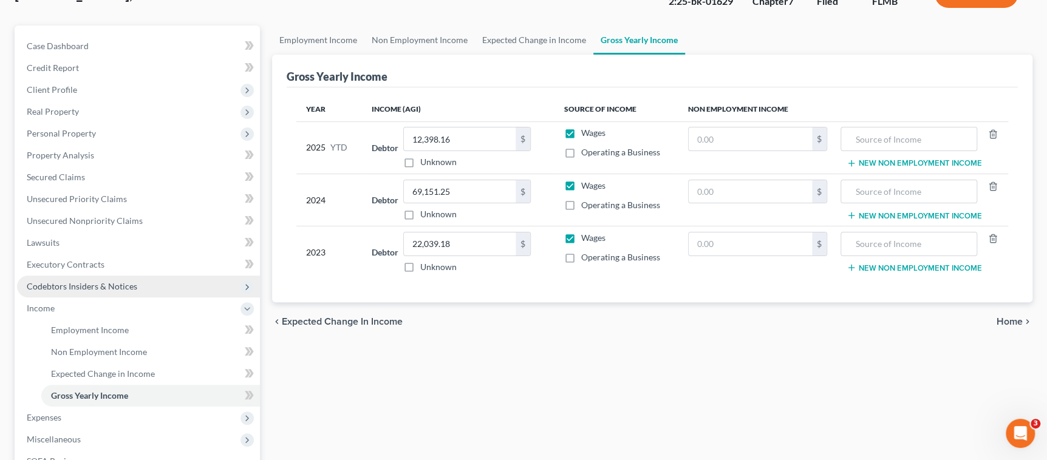
click at [77, 290] on span "Codebtors Insiders & Notices" at bounding box center [82, 286] width 111 height 10
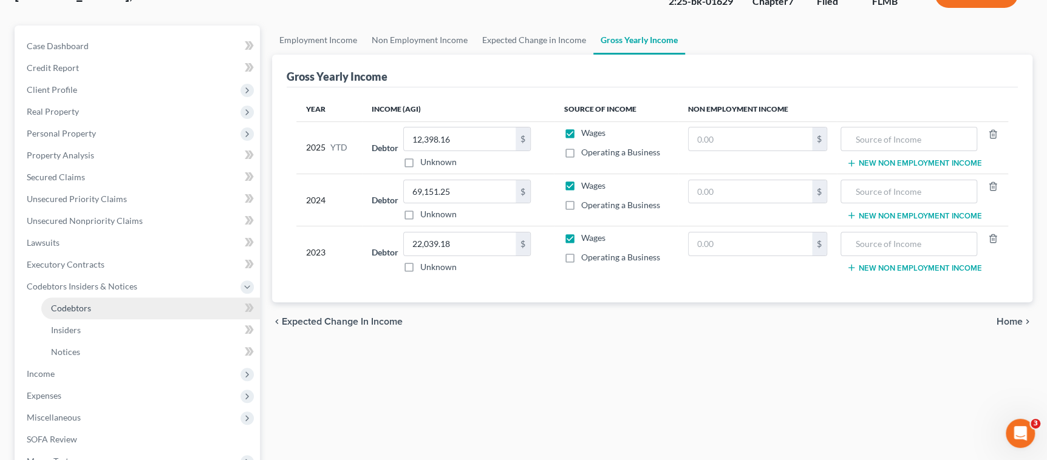
click at [72, 304] on span "Codebtors" at bounding box center [71, 308] width 40 height 10
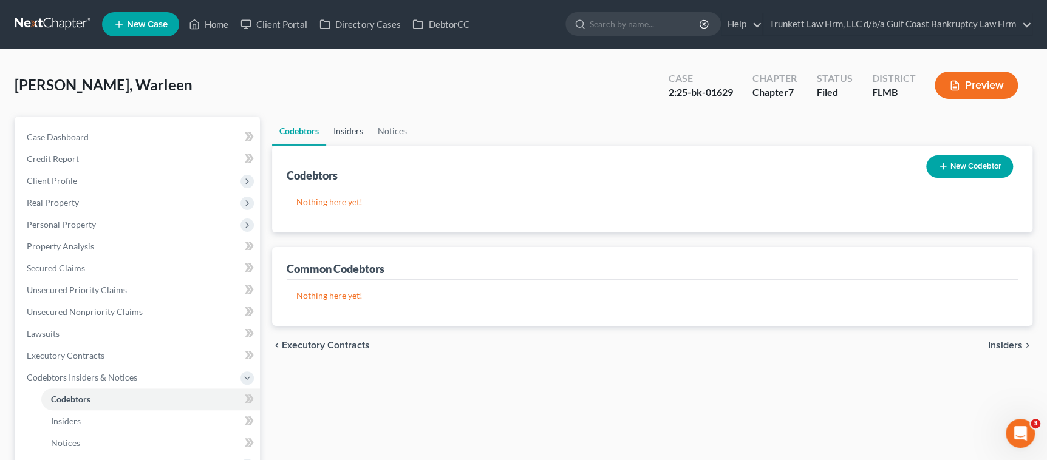
click at [346, 129] on link "Insiders" at bounding box center [348, 131] width 44 height 29
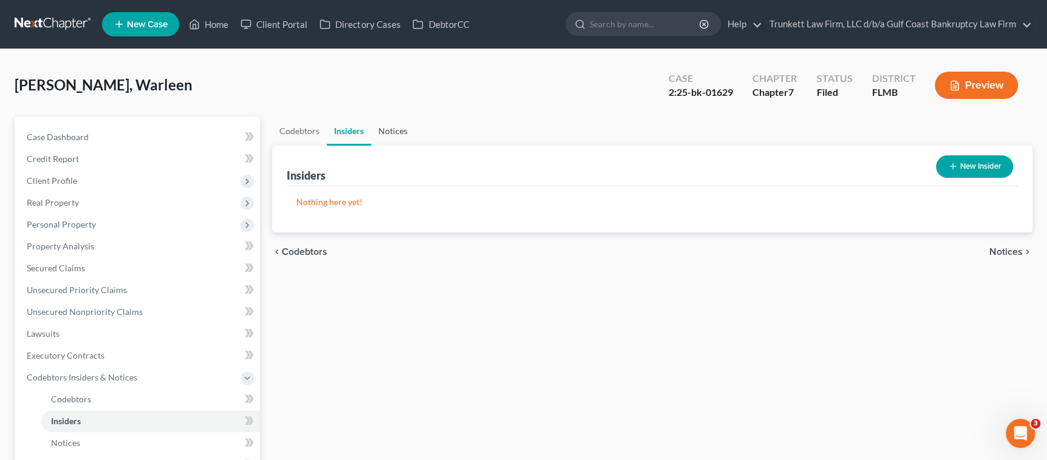
click at [392, 131] on link "Notices" at bounding box center [393, 131] width 44 height 29
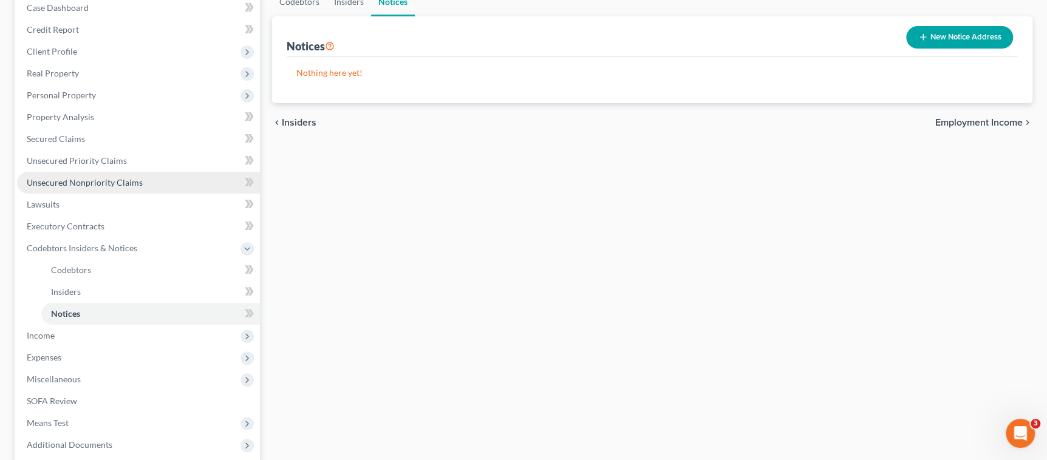
scroll to position [182, 0]
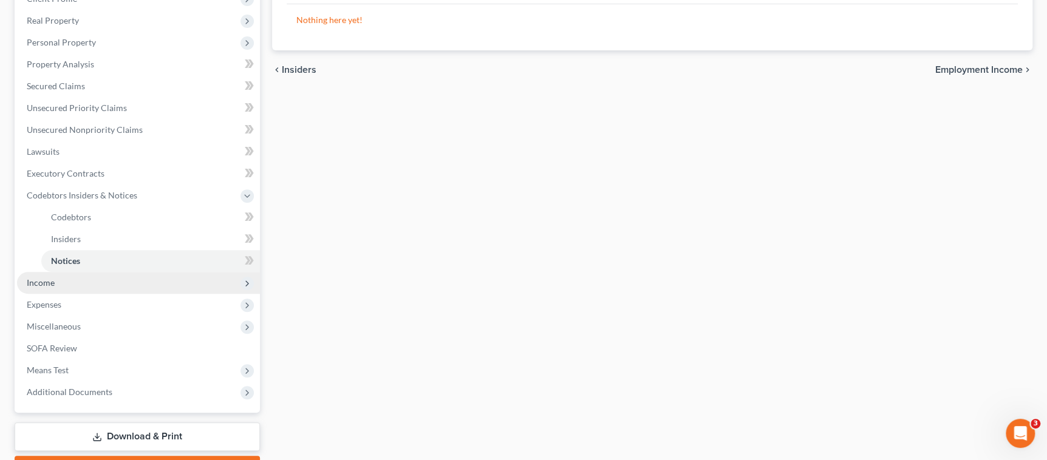
click at [54, 285] on span "Income" at bounding box center [41, 283] width 28 height 10
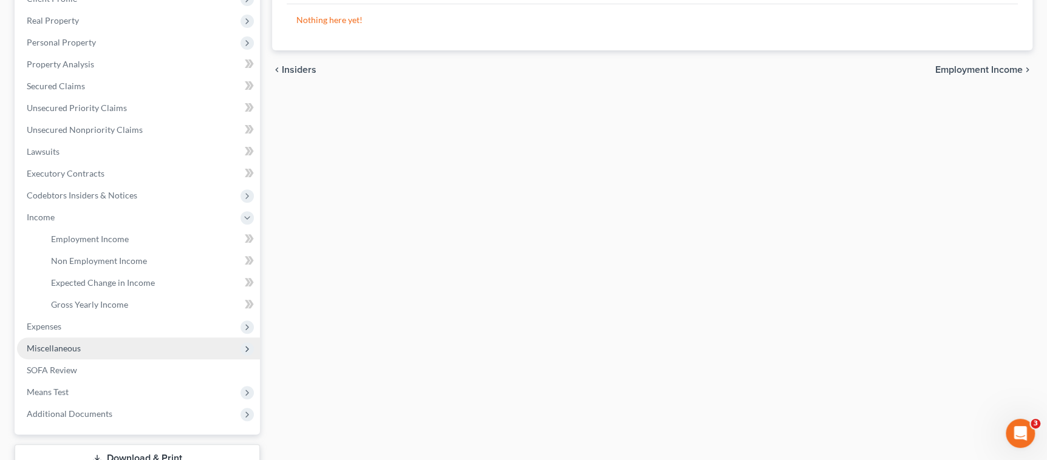
click at [77, 352] on span "Miscellaneous" at bounding box center [54, 348] width 54 height 10
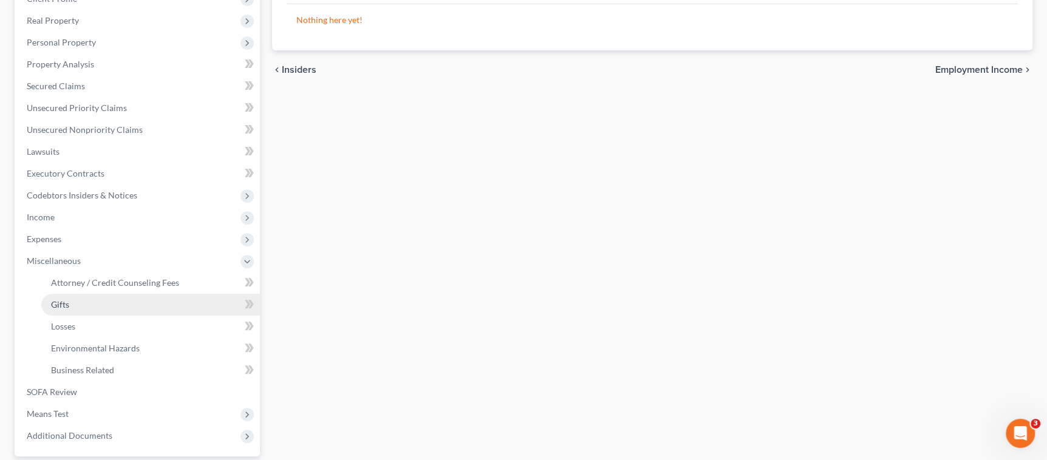
click at [66, 301] on span "Gifts" at bounding box center [60, 304] width 18 height 10
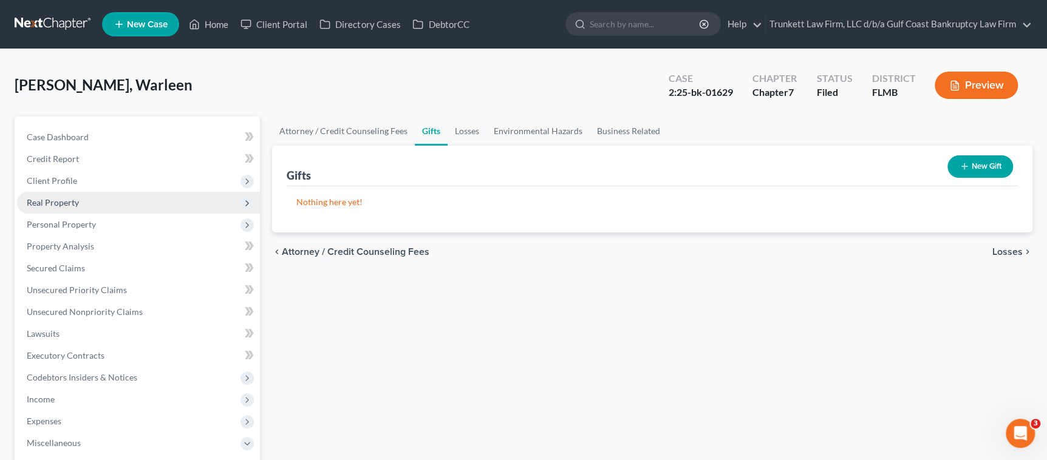
click at [58, 203] on span "Real Property" at bounding box center [53, 202] width 52 height 10
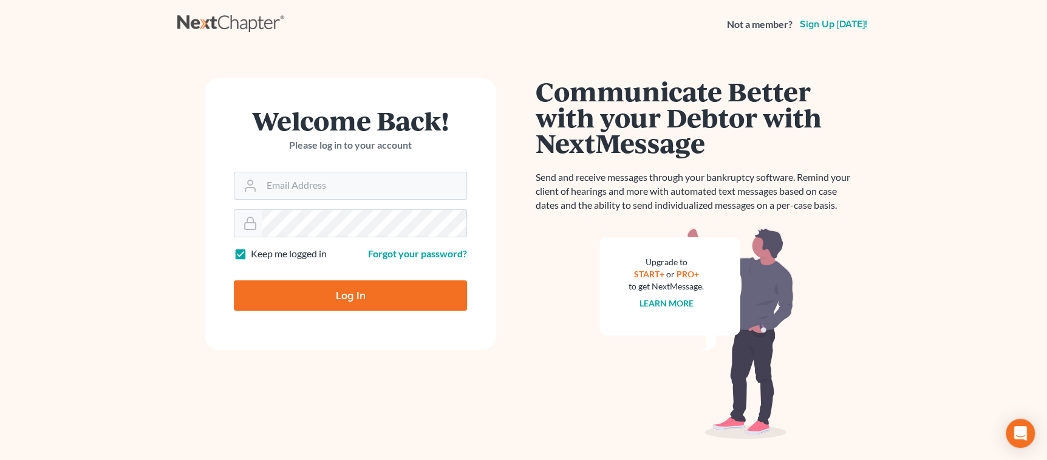
click at [288, 301] on input "Log In" at bounding box center [350, 296] width 233 height 30
type input "Thinking..."
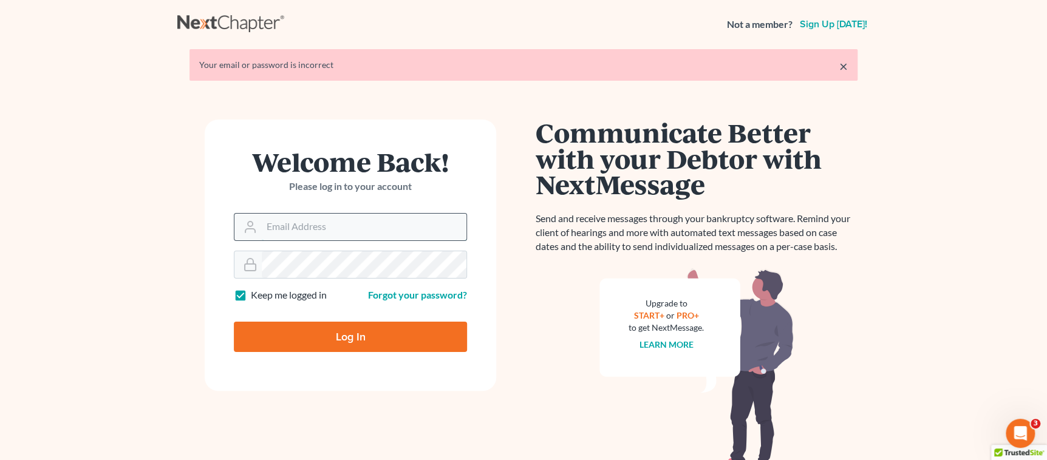
click at [305, 227] on input "Email Address" at bounding box center [364, 227] width 205 height 27
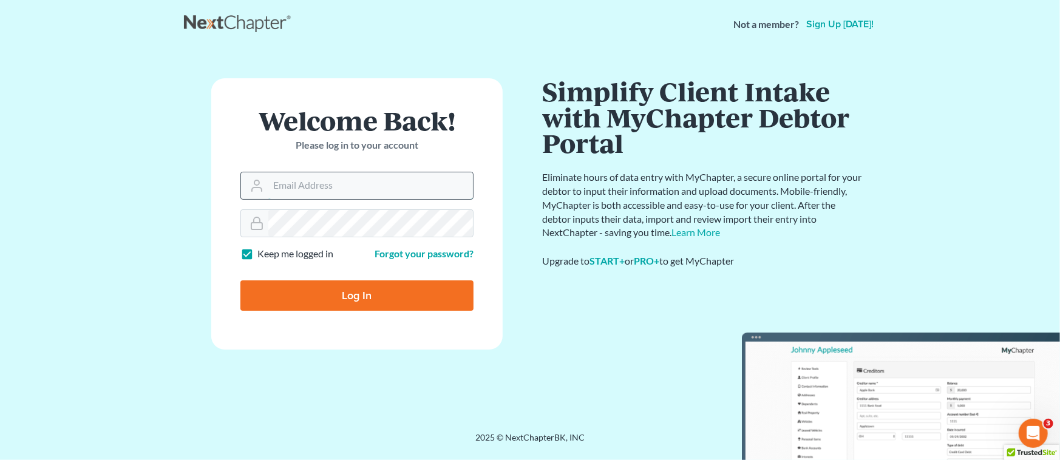
type input "[EMAIL_ADDRESS][DOMAIN_NAME]"
click at [440, 300] on input "Log In" at bounding box center [356, 296] width 233 height 30
type input "Thinking..."
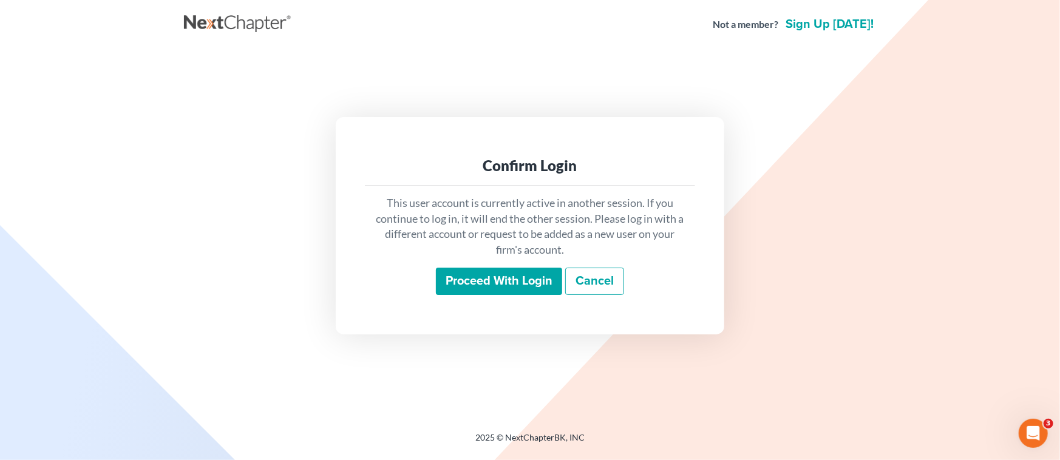
click at [525, 284] on input "Proceed with login" at bounding box center [499, 282] width 126 height 28
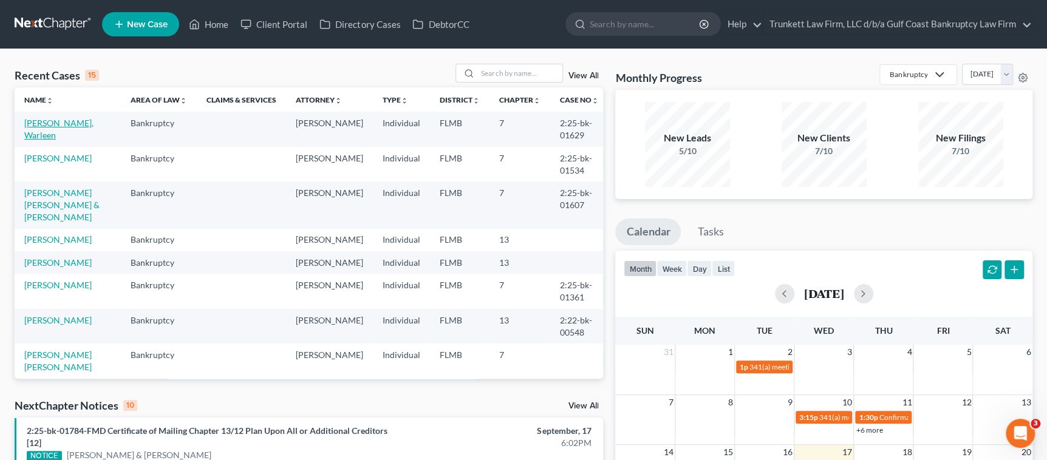
click at [53, 121] on link "[PERSON_NAME], Warleen" at bounding box center [58, 129] width 69 height 22
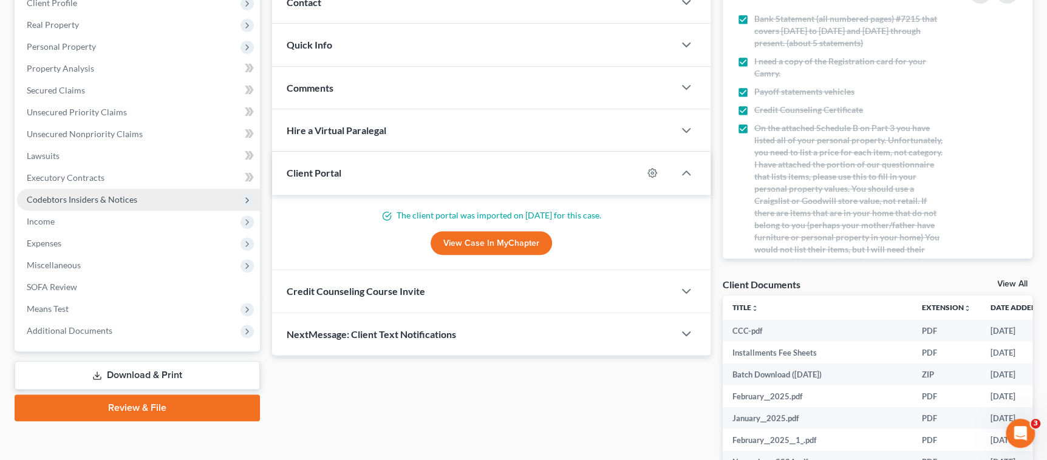
scroll to position [182, 0]
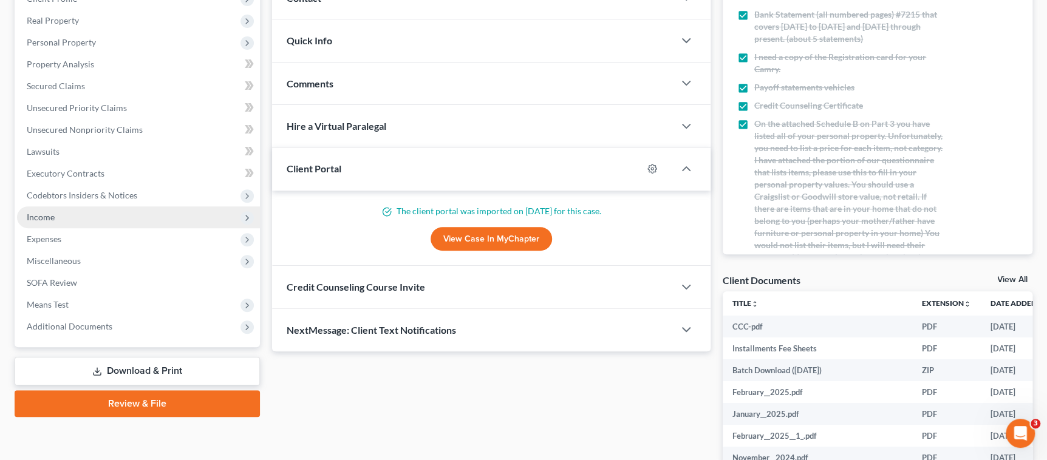
click at [61, 219] on span "Income" at bounding box center [138, 217] width 243 height 22
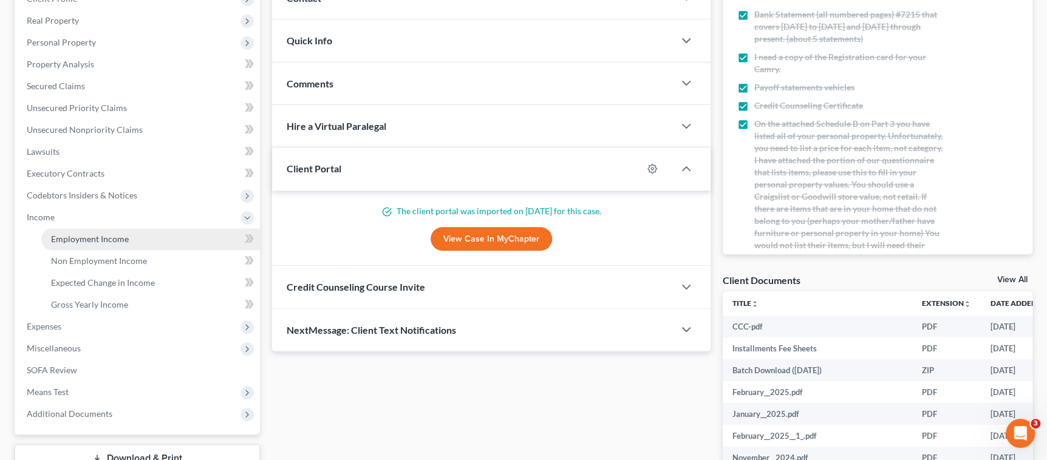
click at [146, 237] on link "Employment Income" at bounding box center [150, 239] width 219 height 22
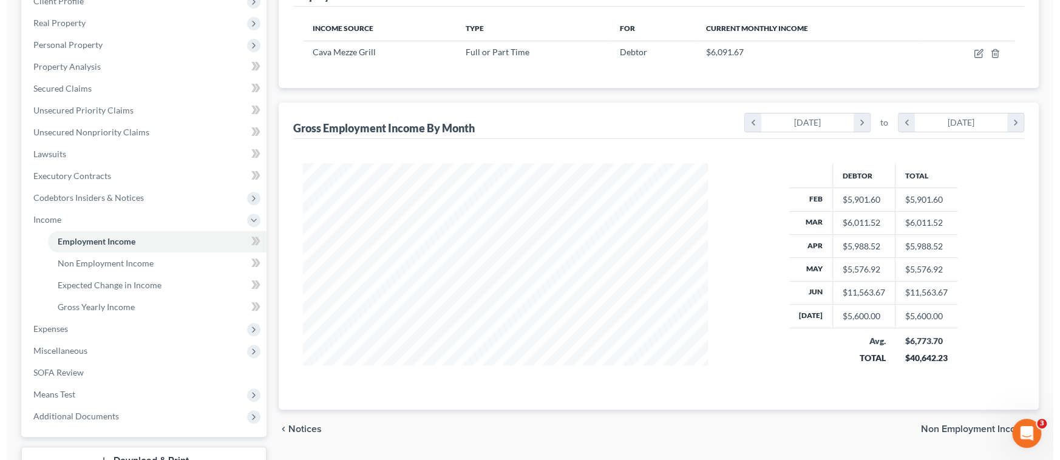
scroll to position [89, 0]
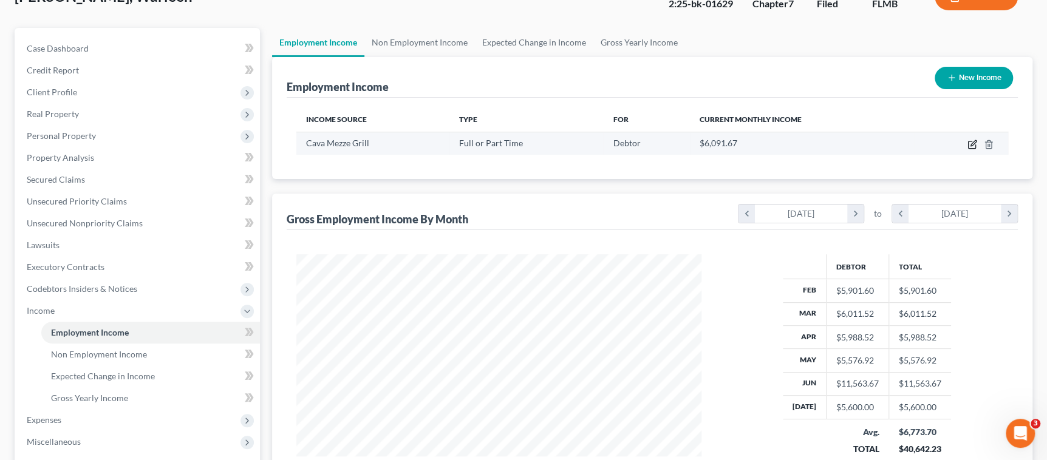
click at [966, 145] on td at bounding box center [961, 143] width 94 height 23
click at [969, 143] on icon "button" at bounding box center [972, 145] width 10 height 10
select select "0"
select select "9"
select select "2"
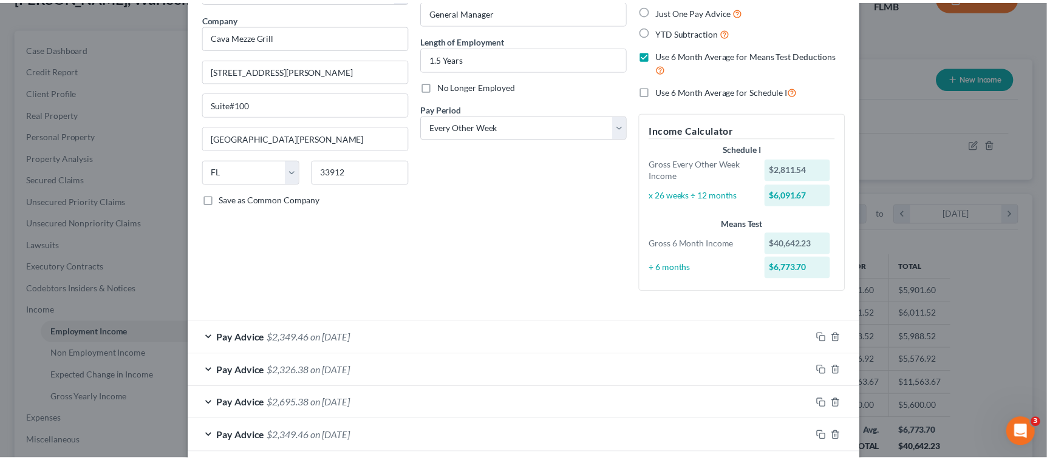
scroll to position [0, 0]
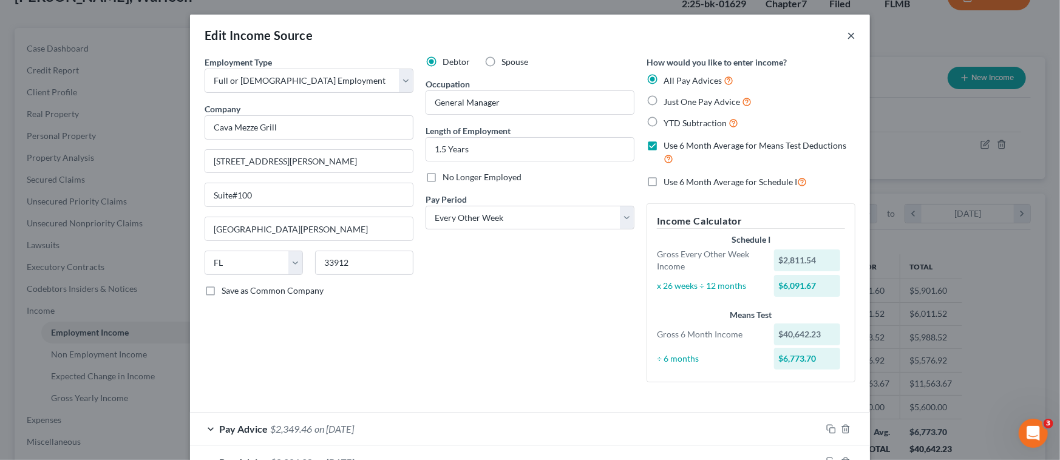
click at [847, 32] on button "×" at bounding box center [851, 35] width 9 height 15
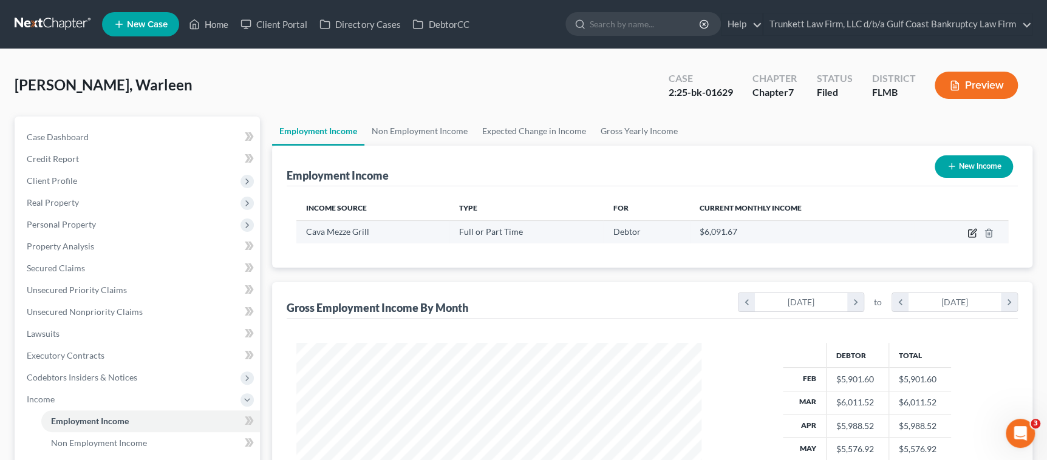
click at [967, 231] on icon "button" at bounding box center [972, 233] width 10 height 10
select select "0"
select select "9"
select select "2"
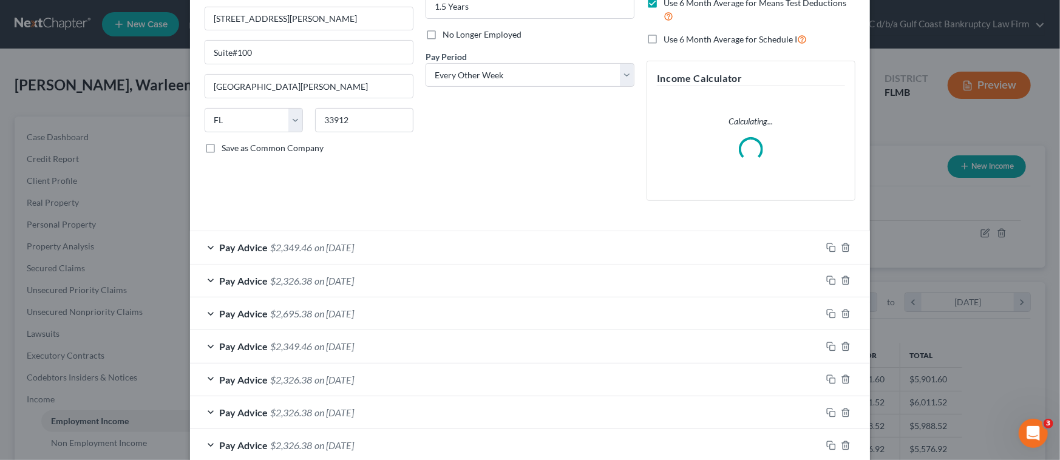
scroll to position [182, 0]
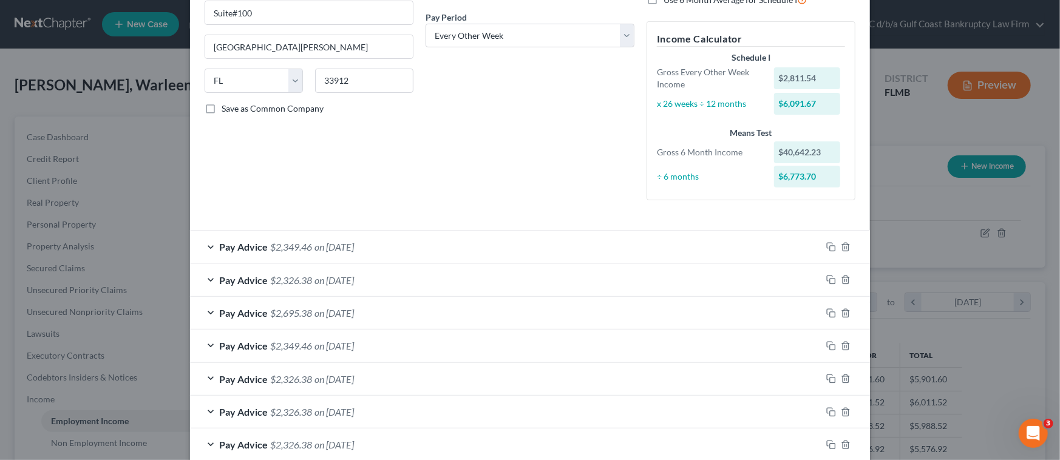
click at [386, 276] on div "Pay Advice $2,326.38 on [DATE]" at bounding box center [506, 280] width 632 height 32
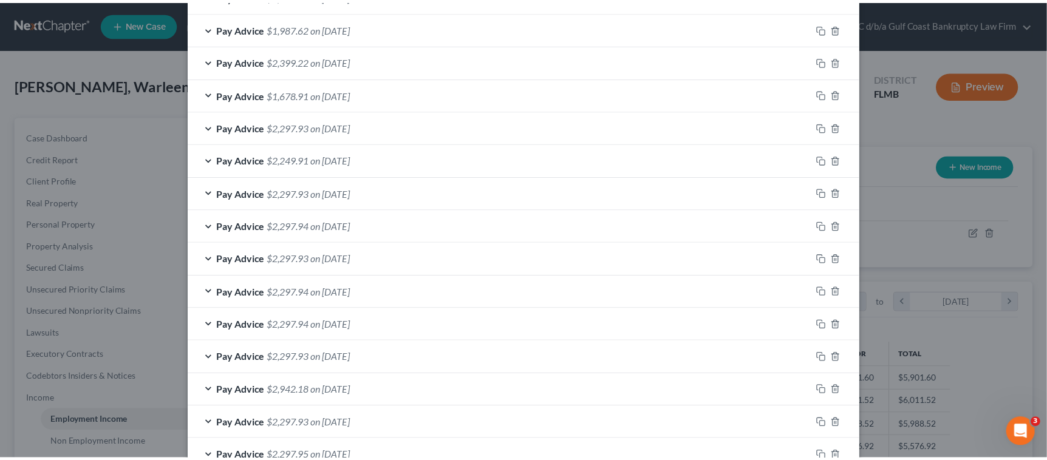
scroll to position [1306, 0]
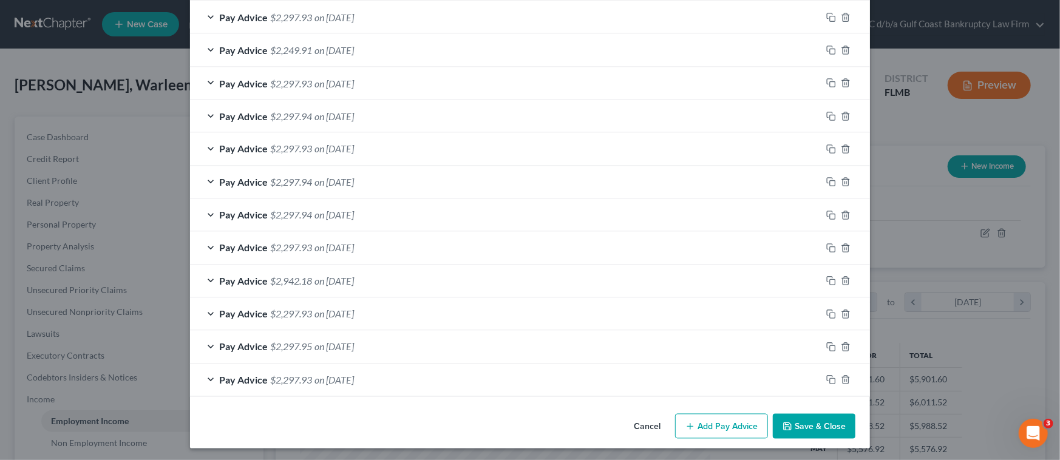
click at [829, 416] on button "Save & Close" at bounding box center [814, 427] width 83 height 26
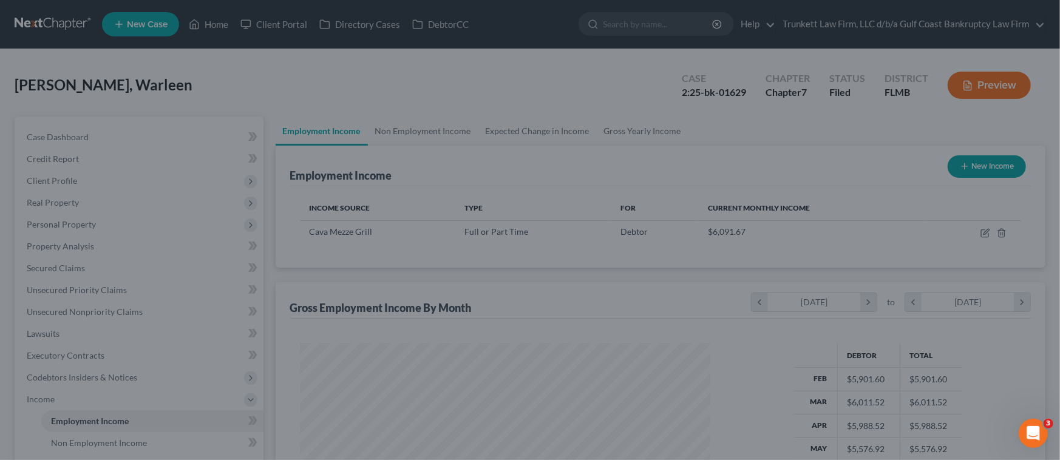
scroll to position [607015, 606803]
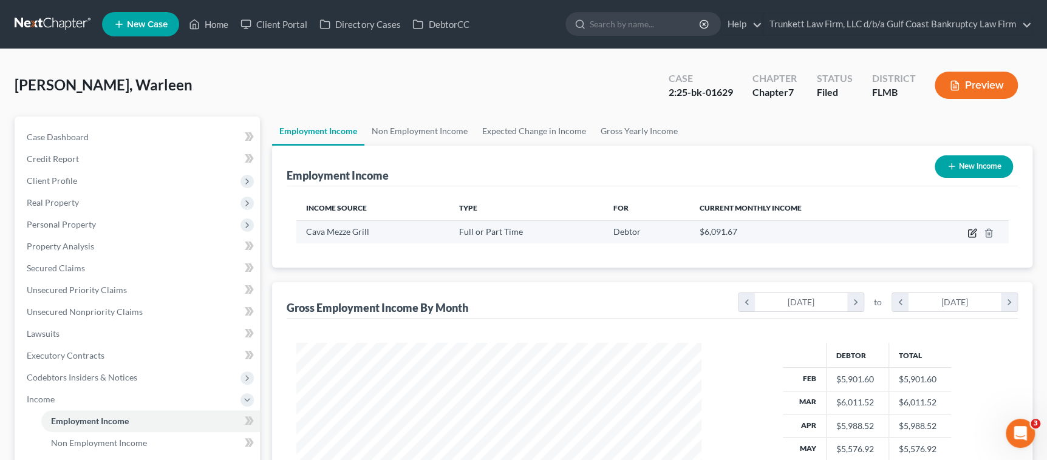
click at [976, 230] on icon "button" at bounding box center [972, 231] width 5 height 5
select select "0"
select select "9"
select select "2"
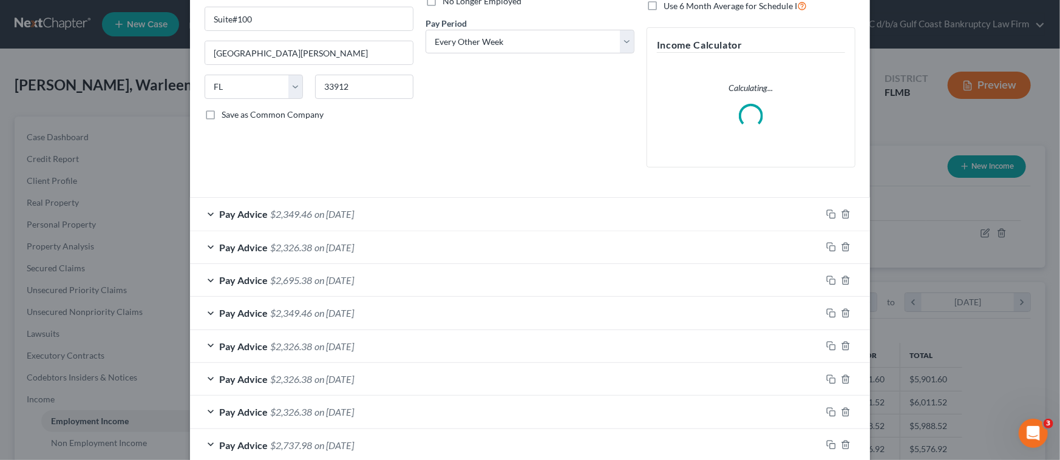
scroll to position [182, 0]
